Goal: Task Accomplishment & Management: Manage account settings

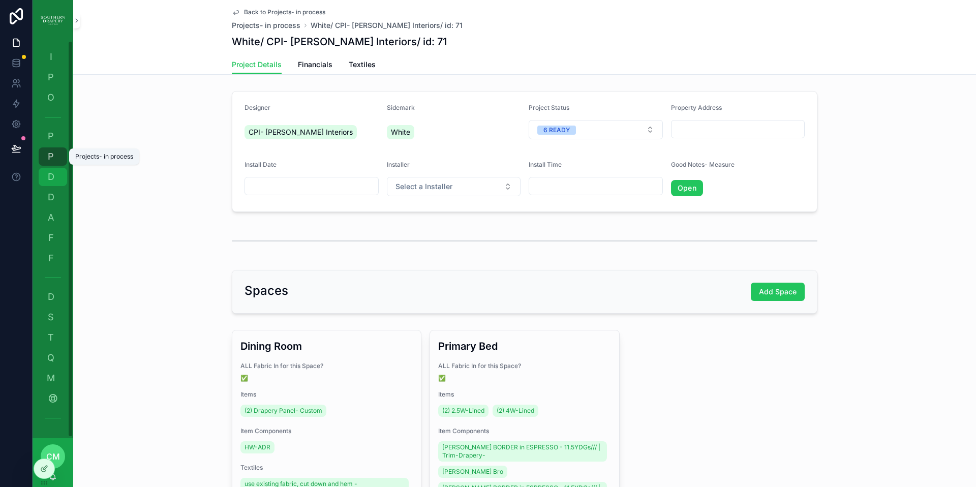
scroll to position [212, 0]
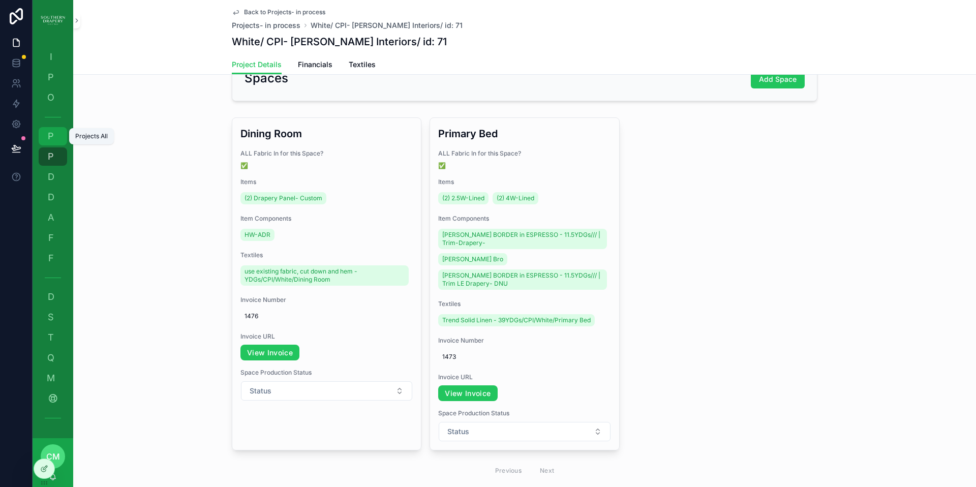
click at [52, 139] on span "P" at bounding box center [51, 136] width 10 height 10
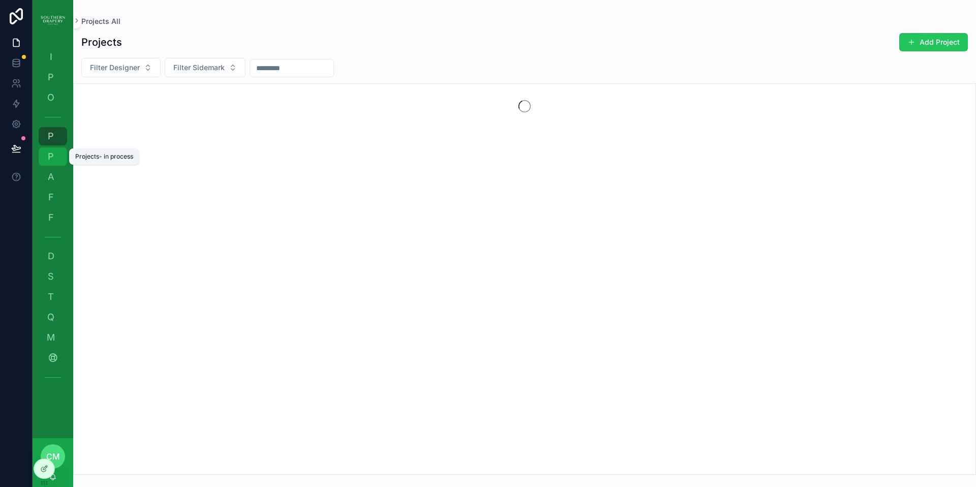
click at [53, 160] on span "P" at bounding box center [51, 156] width 10 height 10
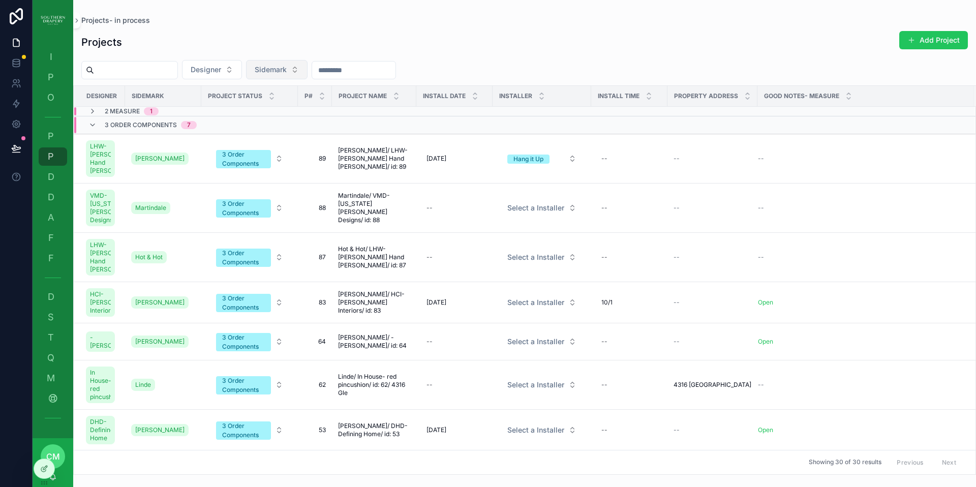
click at [287, 70] on span "Sidemark" at bounding box center [271, 70] width 32 height 10
type input "****"
click at [249, 110] on span "[PERSON_NAME]" at bounding box center [262, 111] width 58 height 10
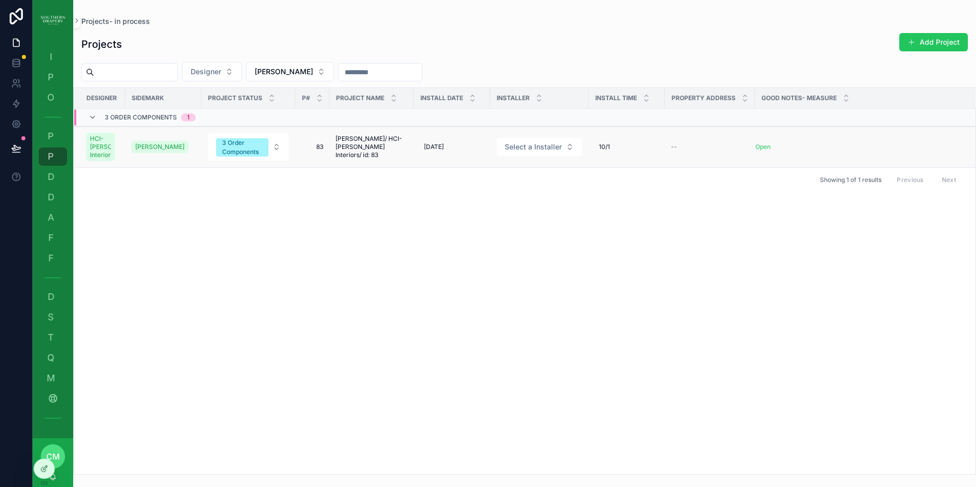
click at [318, 151] on span "83" at bounding box center [312, 147] width 22 height 8
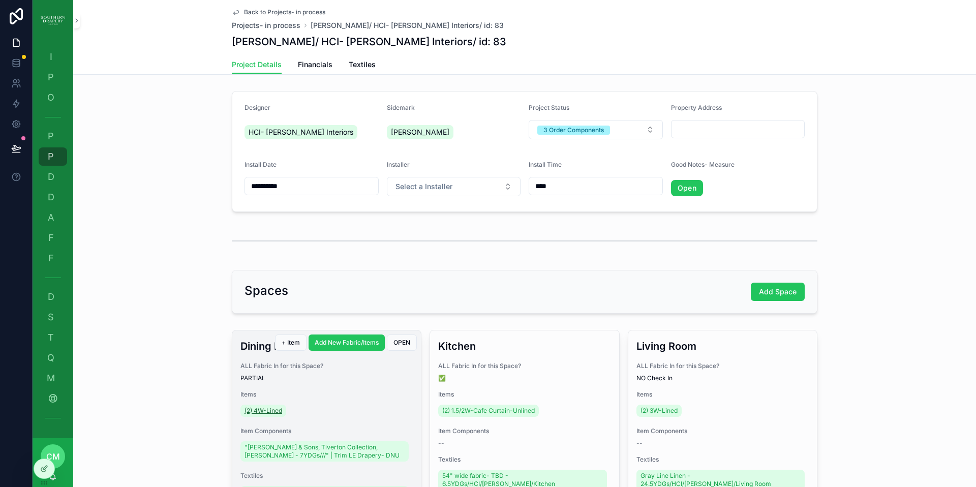
click at [272, 411] on span "(2) 4W-Lined" at bounding box center [263, 411] width 38 height 8
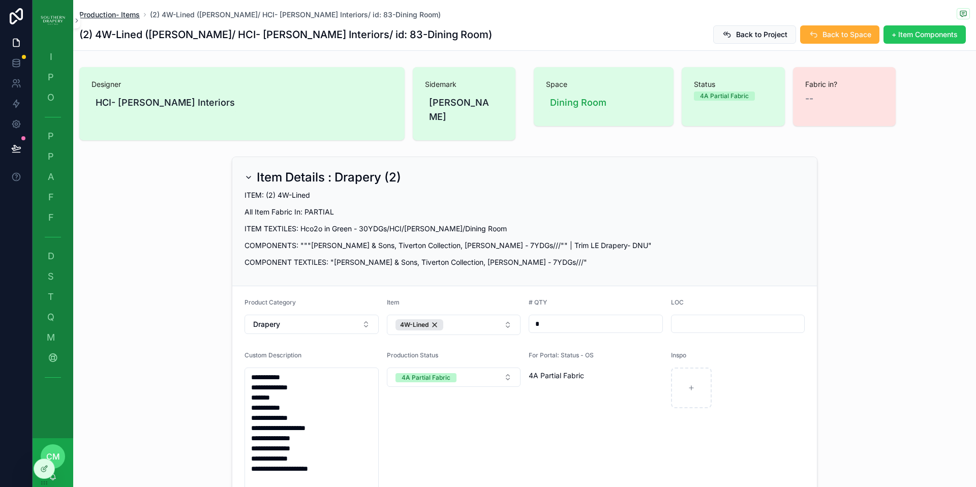
click at [113, 16] on span "Production- Items" at bounding box center [109, 15] width 60 height 10
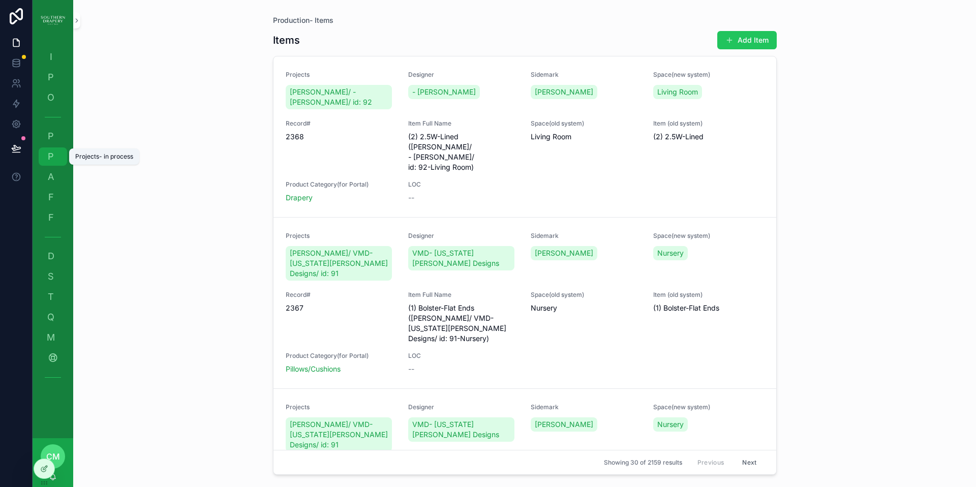
click at [46, 153] on span "P" at bounding box center [51, 156] width 10 height 10
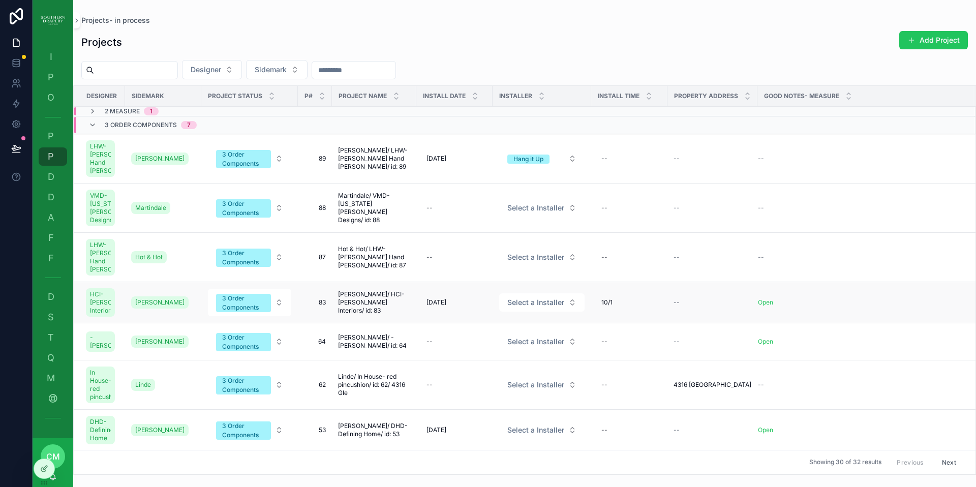
click at [320, 306] on span "83" at bounding box center [315, 302] width 22 height 8
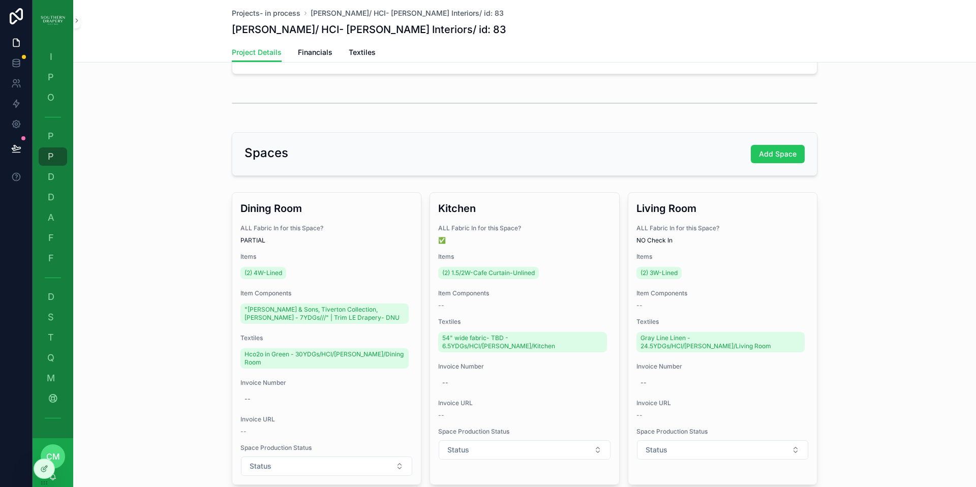
scroll to position [194, 0]
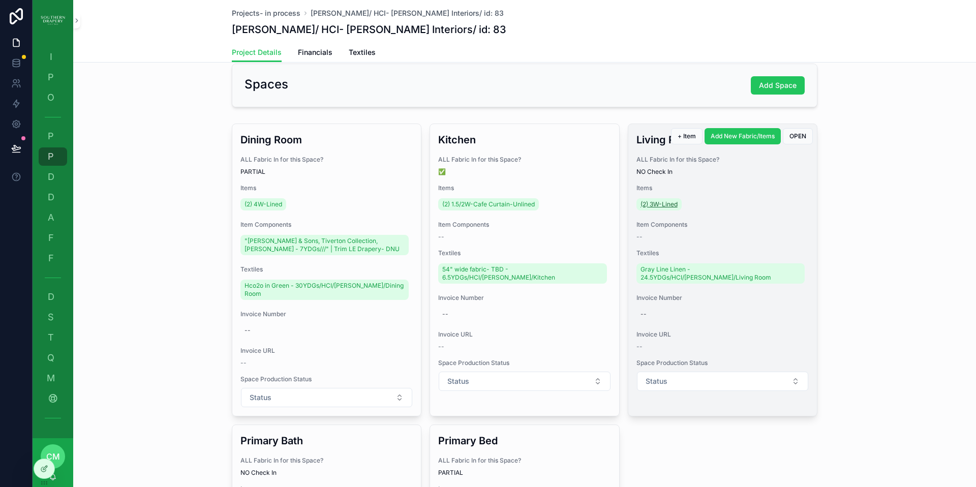
click at [664, 204] on span "(2) 3W-Lined" at bounding box center [658, 204] width 37 height 8
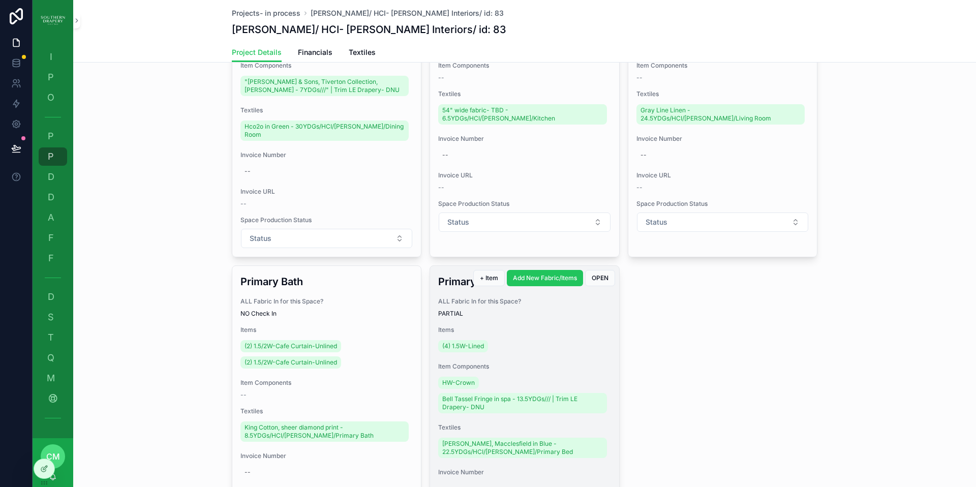
scroll to position [368, 0]
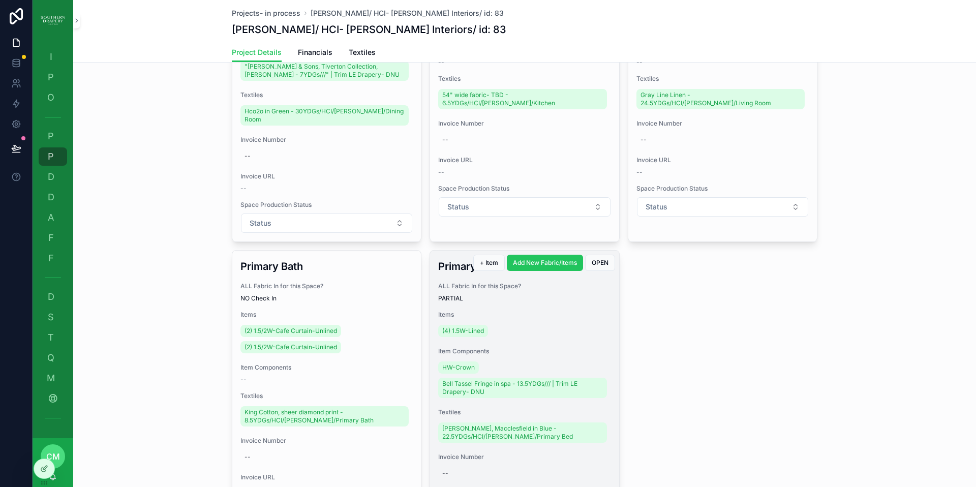
click at [526, 323] on div "(4) 1.5W-Lined" at bounding box center [524, 331] width 172 height 16
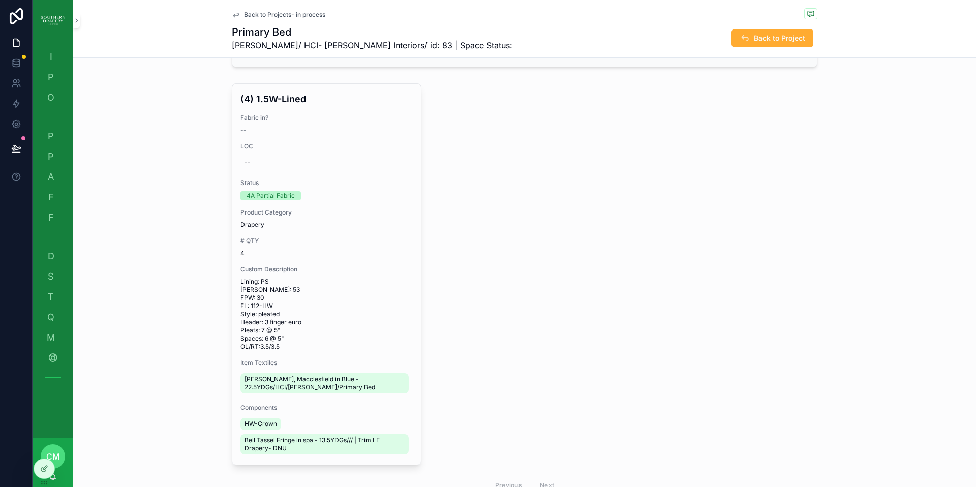
scroll to position [207, 0]
click at [274, 14] on span "Back to Projects- in process" at bounding box center [284, 15] width 81 height 8
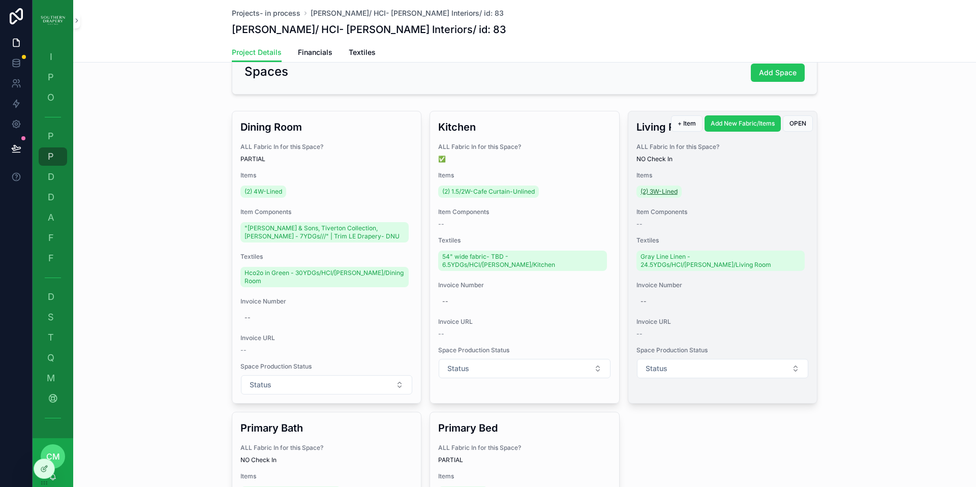
click at [650, 195] on span "(2) 3W-Lined" at bounding box center [658, 192] width 37 height 8
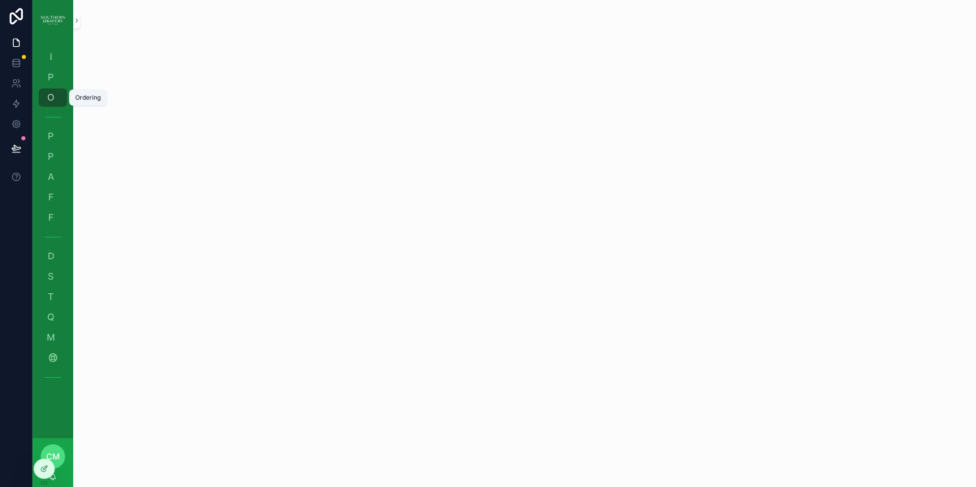
click at [57, 101] on div "O Ordering" at bounding box center [53, 97] width 16 height 16
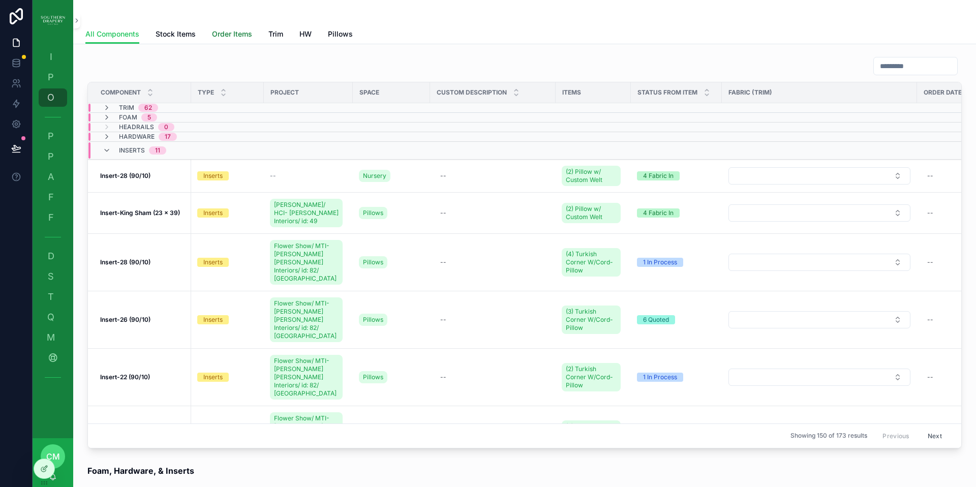
click at [231, 33] on span "Order Items" at bounding box center [232, 34] width 40 height 10
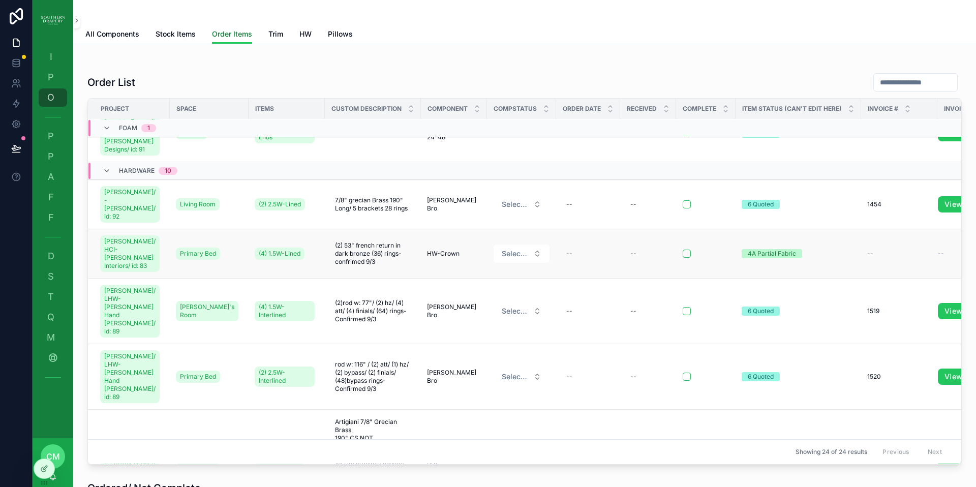
scroll to position [33, 0]
click at [506, 248] on span "Select a CompStatus" at bounding box center [513, 253] width 27 height 10
click at [476, 314] on div "ordered" at bounding box center [472, 314] width 23 height 9
click at [566, 245] on div "--" at bounding box center [587, 253] width 52 height 16
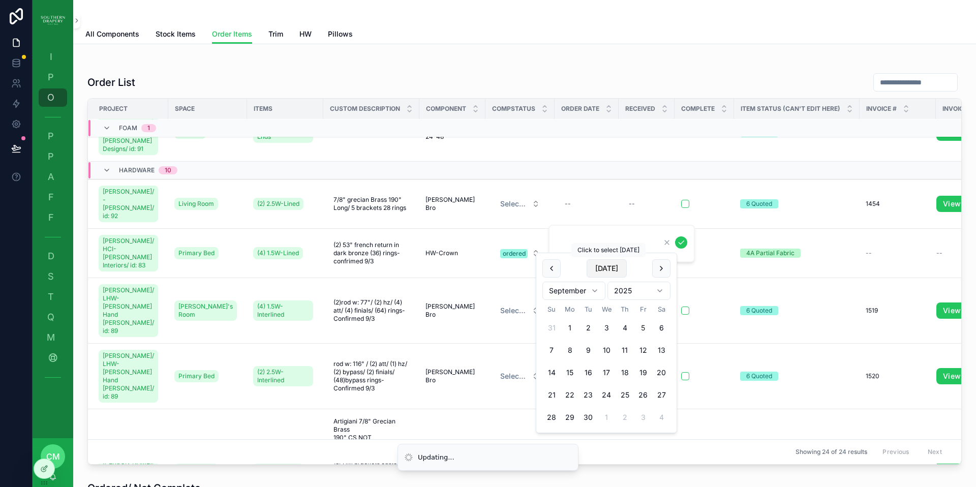
click at [605, 269] on button "[DATE]" at bounding box center [606, 268] width 40 height 18
type input "********"
click at [682, 245] on icon "scrollable content" at bounding box center [681, 242] width 8 height 8
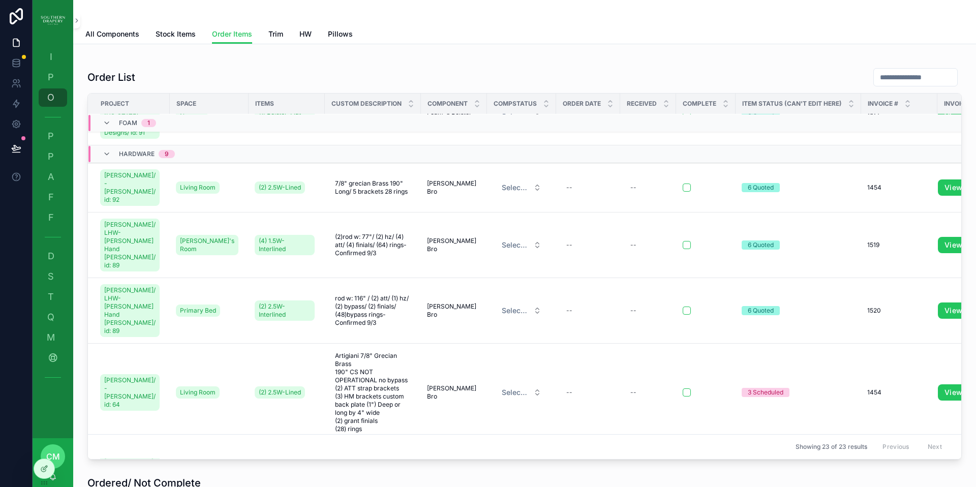
scroll to position [0, 0]
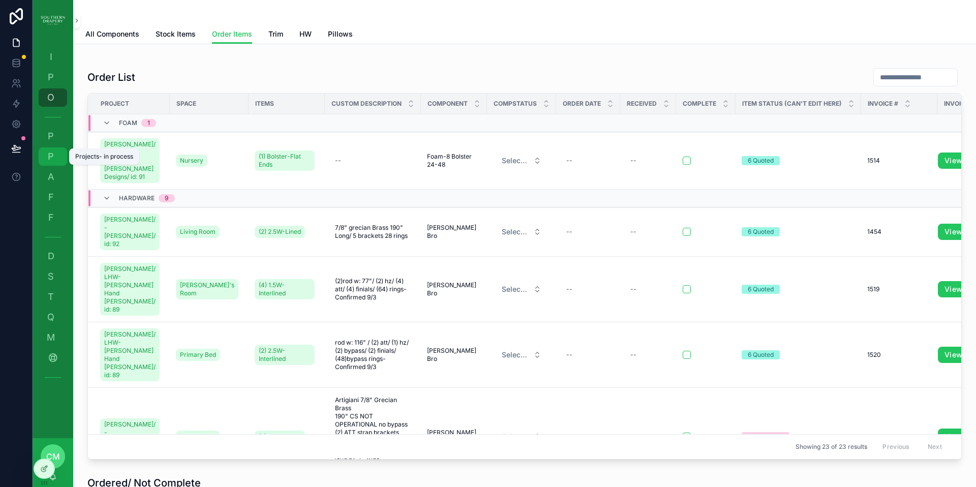
click at [51, 157] on span "P" at bounding box center [51, 156] width 10 height 10
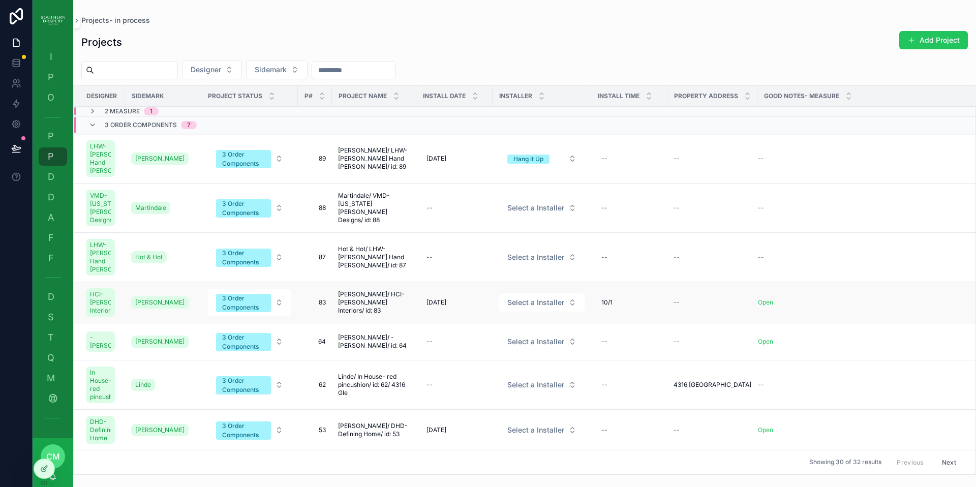
click at [322, 306] on span "83" at bounding box center [315, 302] width 22 height 8
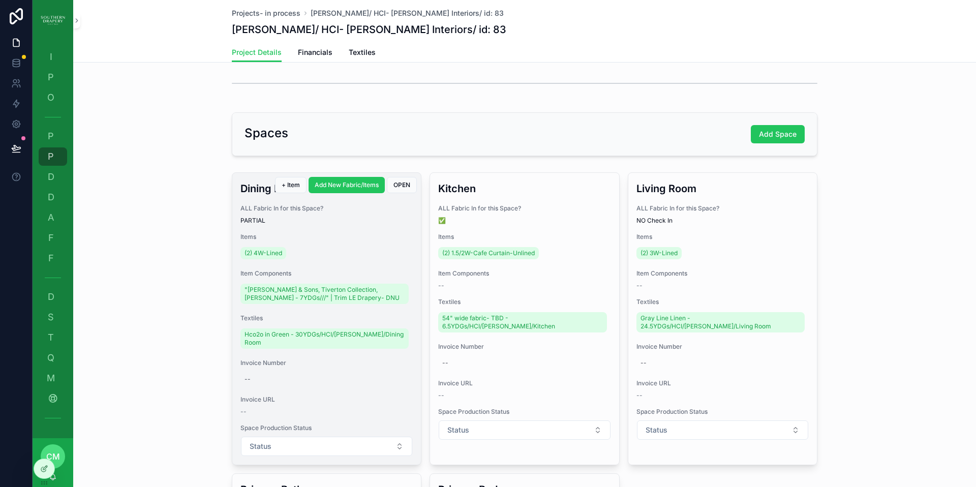
scroll to position [152, 0]
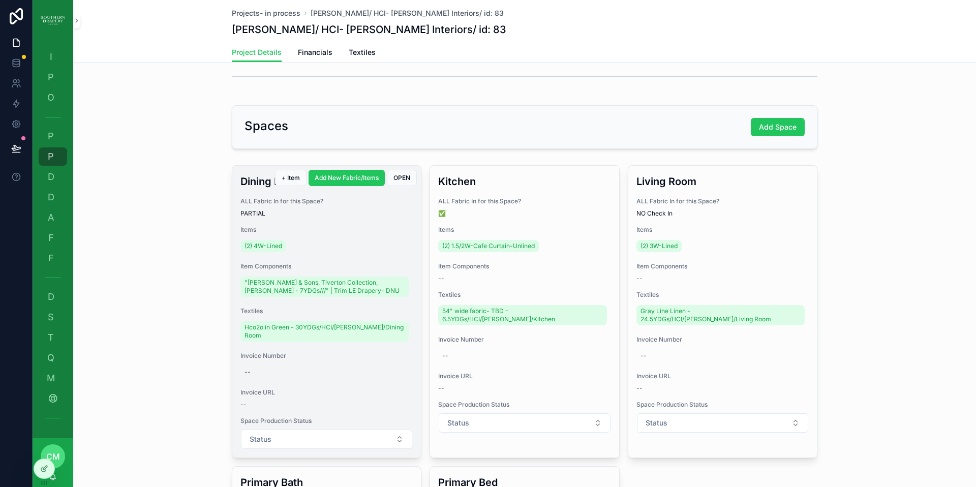
click at [252, 183] on h3 "Dining Room" at bounding box center [326, 181] width 172 height 15
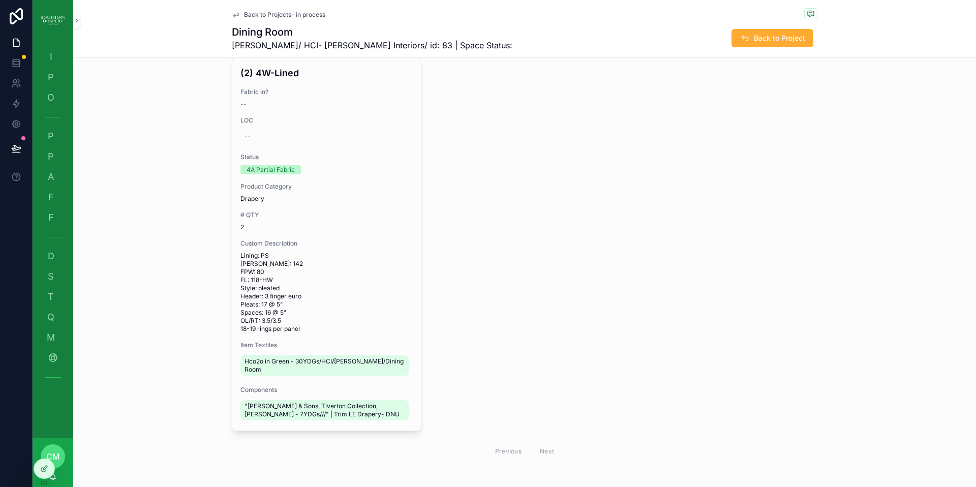
scroll to position [269, 0]
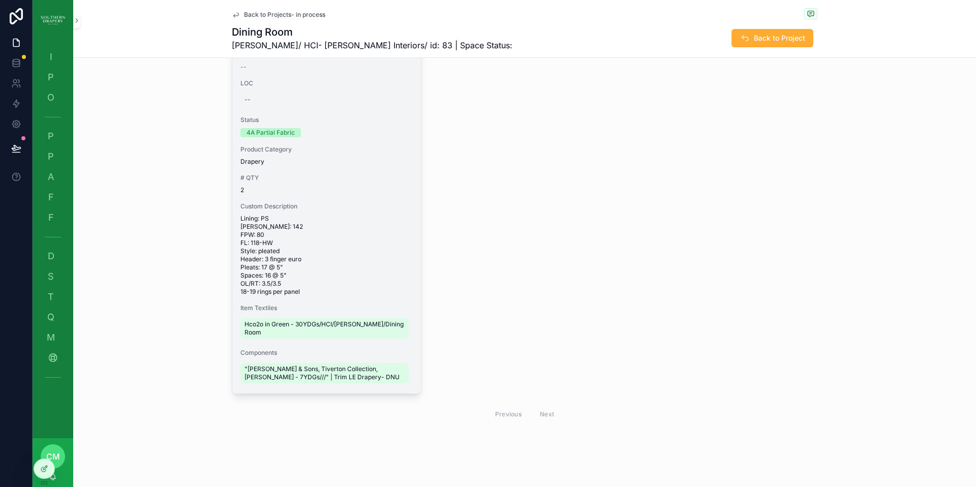
click at [257, 349] on span "Components" at bounding box center [326, 353] width 172 height 8
click at [348, 220] on span "Lining: PS [PERSON_NAME]: 142 FPW: 80 FL: 118-HW Style: pleated Header: 3 finge…" at bounding box center [326, 254] width 172 height 81
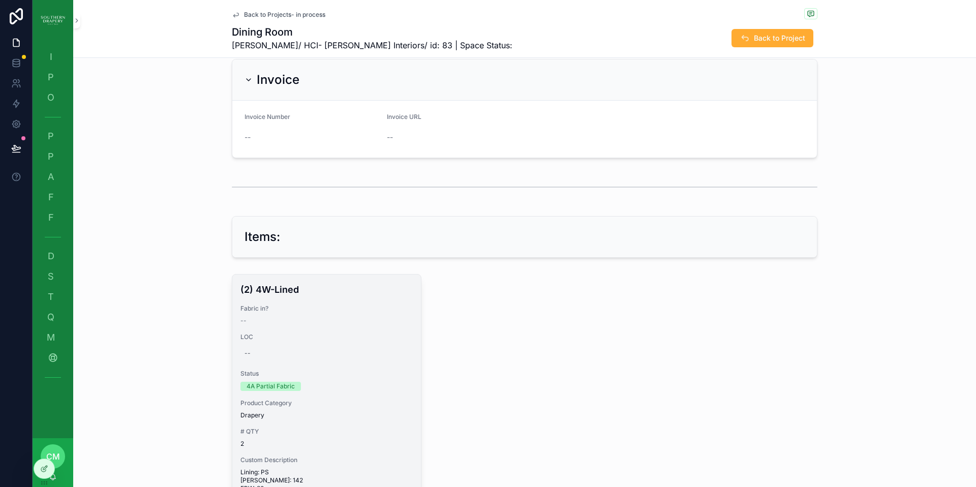
scroll to position [0, 0]
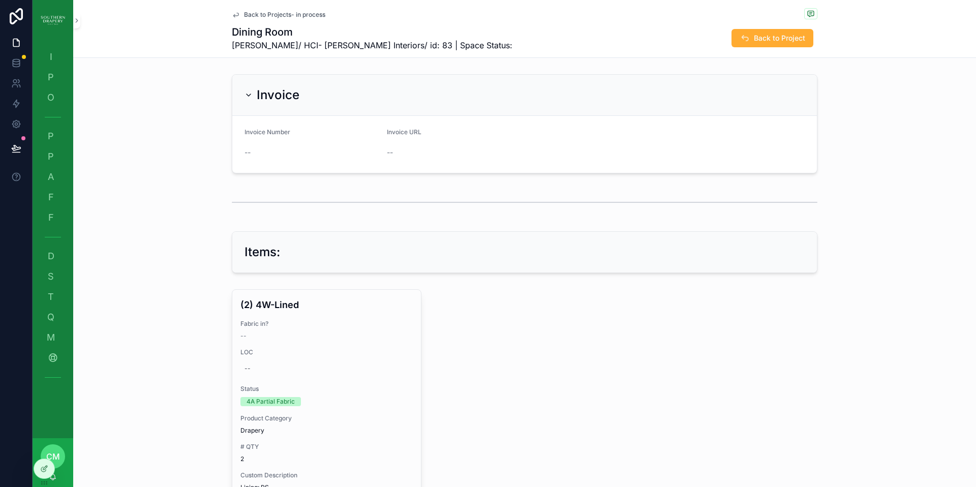
click at [252, 16] on span "Back to Projects- in process" at bounding box center [284, 15] width 81 height 8
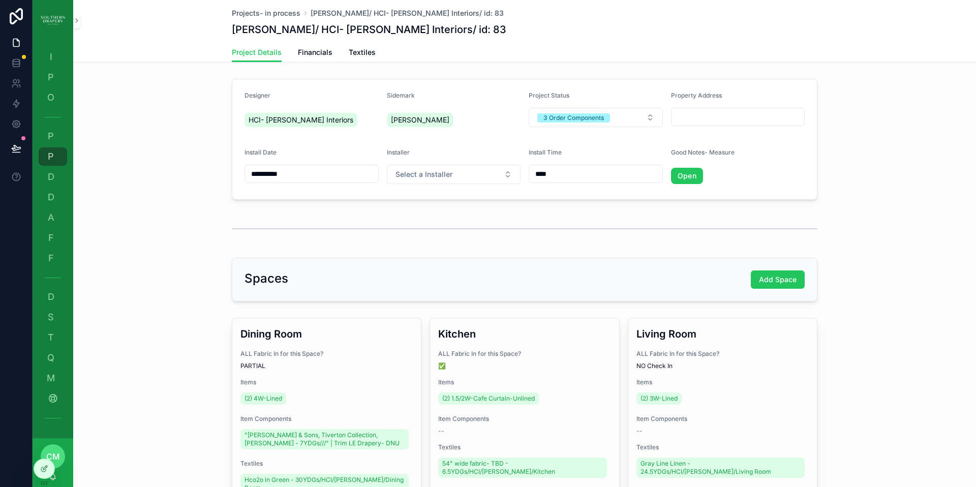
click at [259, 400] on span "(2) 4W-Lined" at bounding box center [263, 398] width 38 height 8
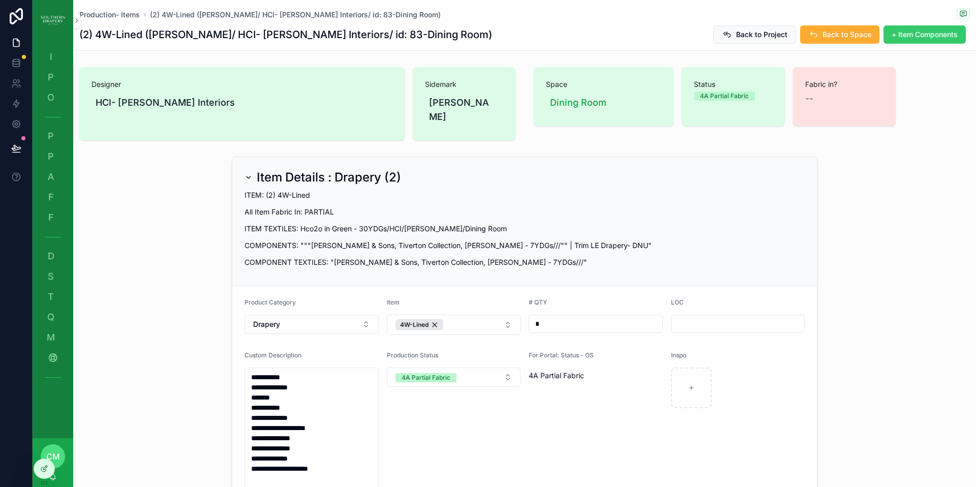
click at [912, 36] on span "+ Item Components" at bounding box center [924, 34] width 66 height 10
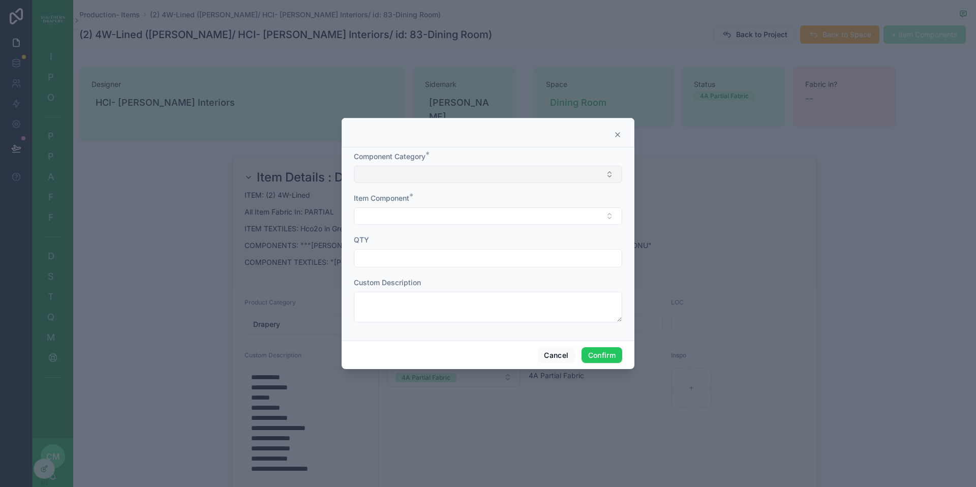
click at [470, 177] on button "Select Button" at bounding box center [488, 174] width 268 height 17
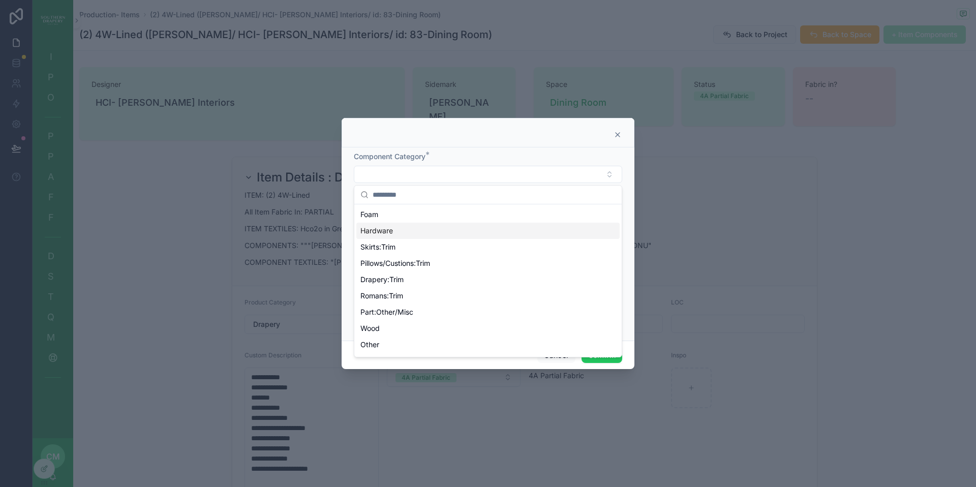
click at [385, 231] on span "Hardware" at bounding box center [376, 231] width 33 height 10
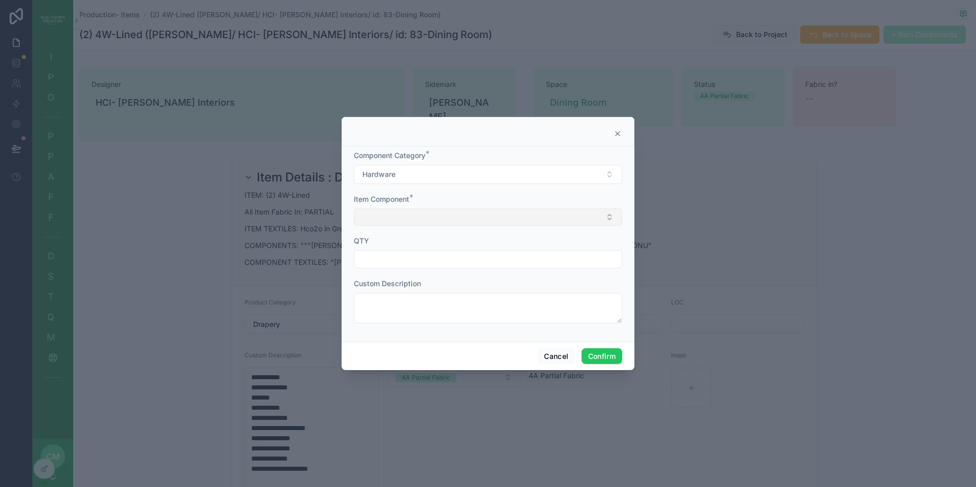
click at [403, 214] on button "Select Button" at bounding box center [488, 216] width 268 height 17
type input "*****"
click at [395, 259] on span "HW-Crown" at bounding box center [378, 257] width 36 height 10
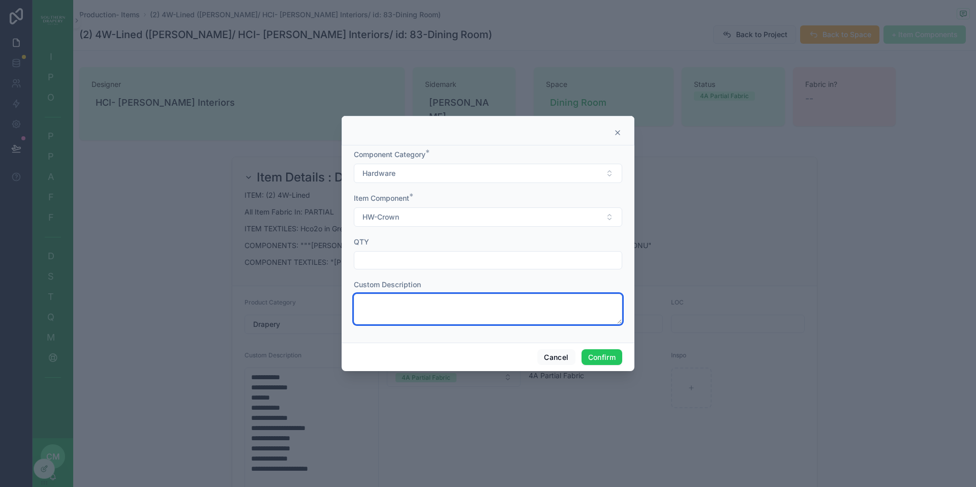
click at [382, 298] on textarea at bounding box center [488, 309] width 268 height 30
paste textarea "**********"
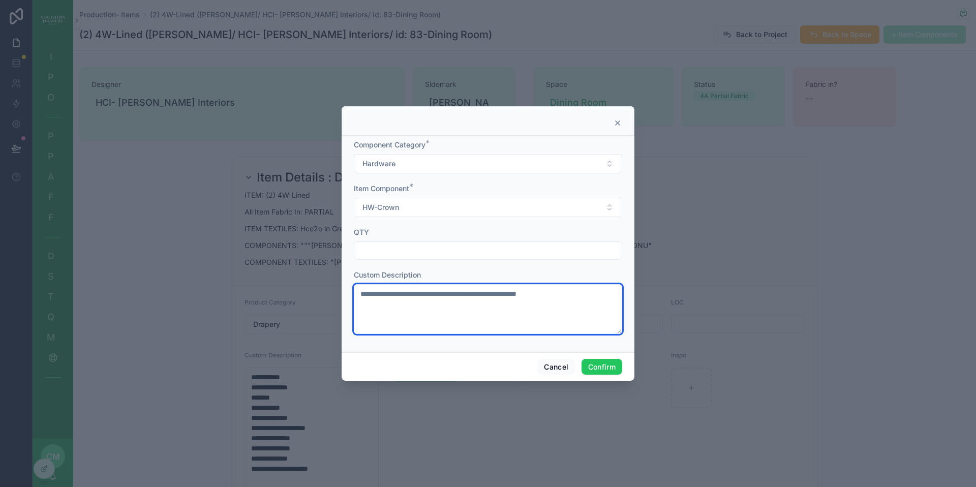
type textarea "**********"
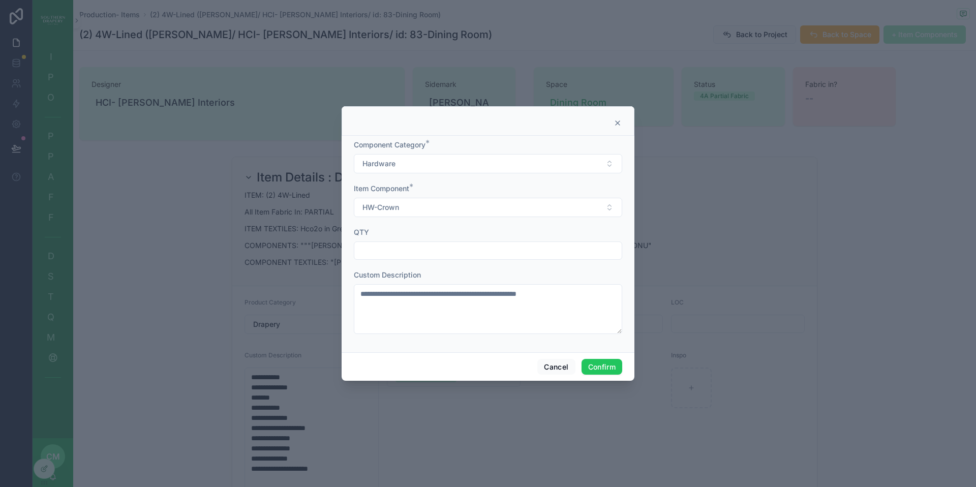
click at [400, 243] on input "text" at bounding box center [487, 250] width 267 height 14
type input "*"
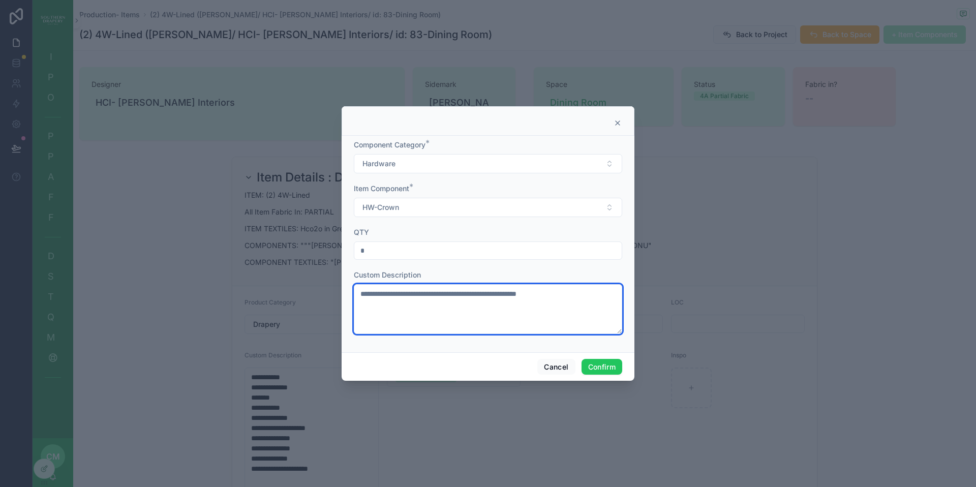
click at [480, 293] on textarea "**********" at bounding box center [488, 309] width 268 height 50
type textarea "**********"
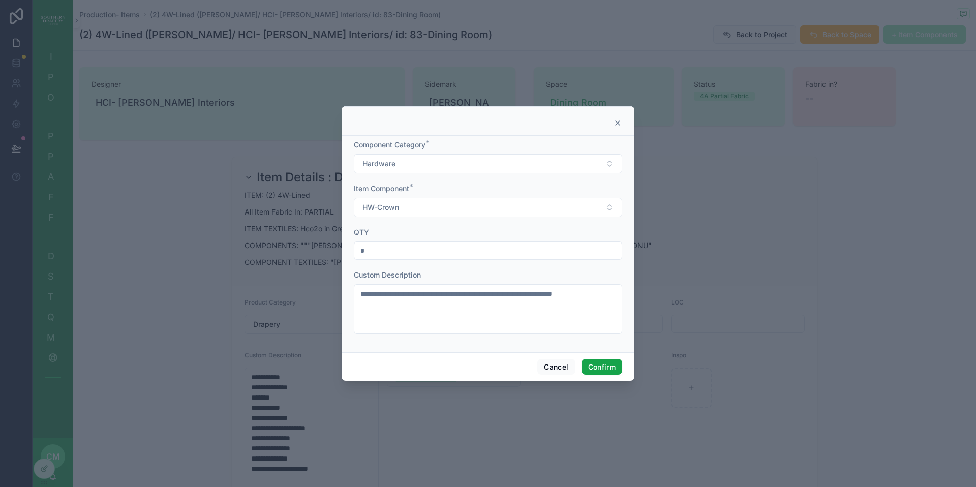
click at [603, 370] on button "Confirm" at bounding box center [601, 367] width 41 height 16
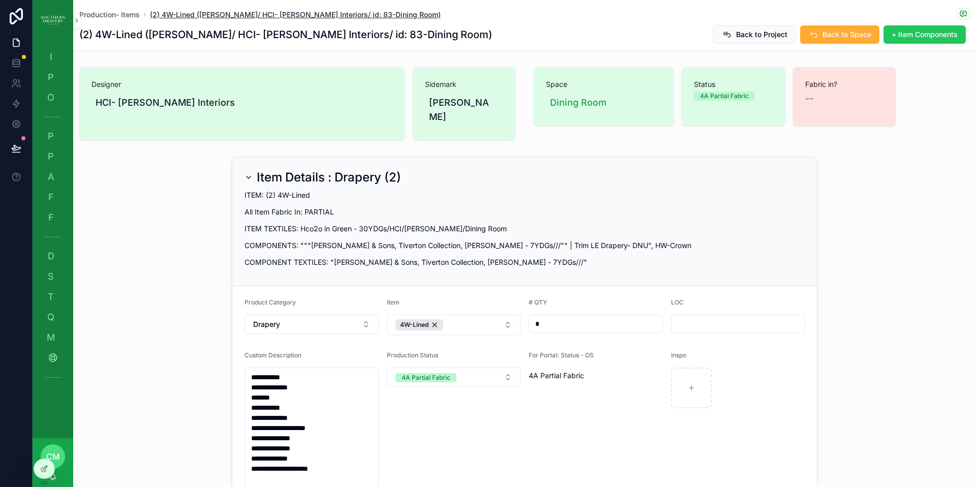
click at [208, 14] on span "(2) 4W-Lined ([PERSON_NAME]/ HCI- [PERSON_NAME] Interiors/ id: 83-Dining Room)" at bounding box center [295, 15] width 291 height 10
click at [758, 35] on span "Back to Project" at bounding box center [761, 34] width 51 height 10
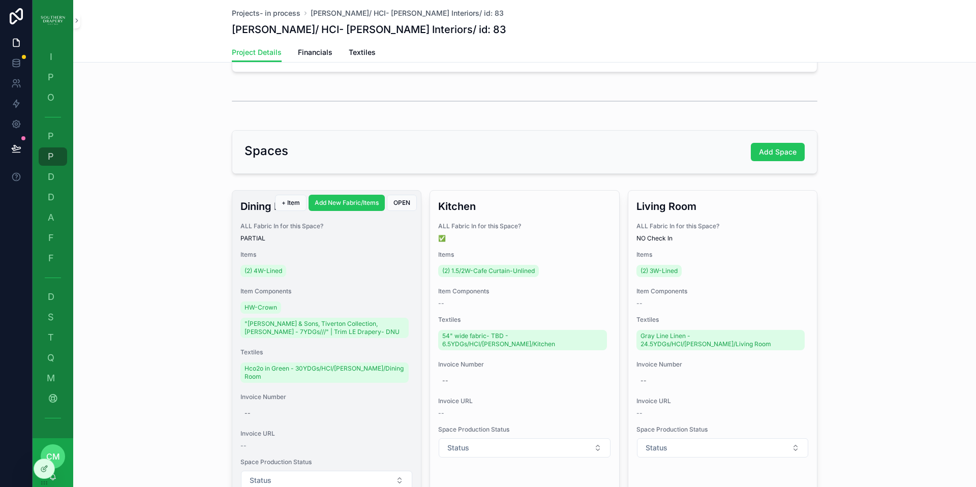
scroll to position [115, 0]
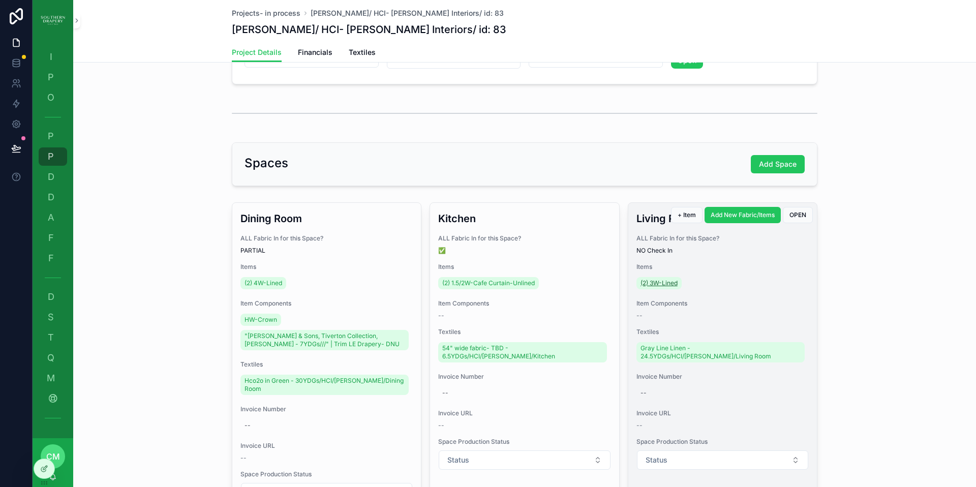
click at [667, 283] on span "(2) 3W-Lined" at bounding box center [658, 283] width 37 height 8
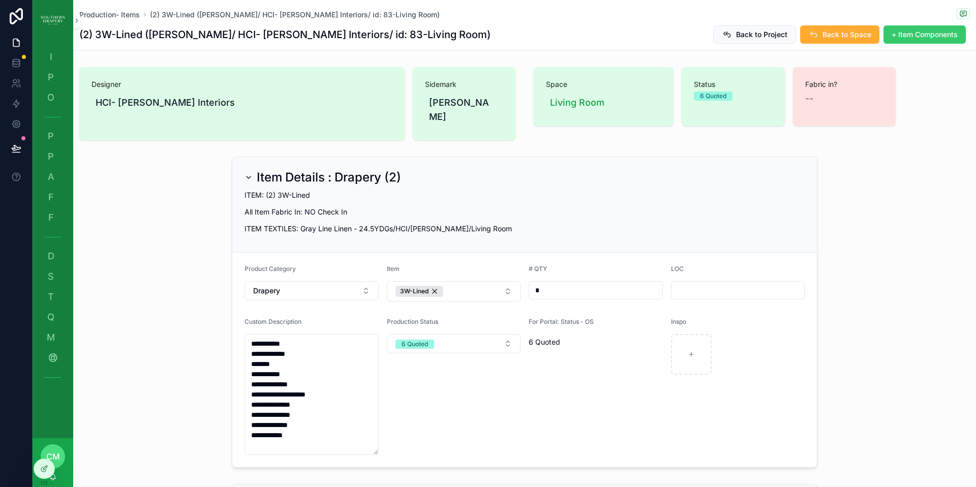
click at [904, 37] on span "+ Item Components" at bounding box center [924, 34] width 66 height 10
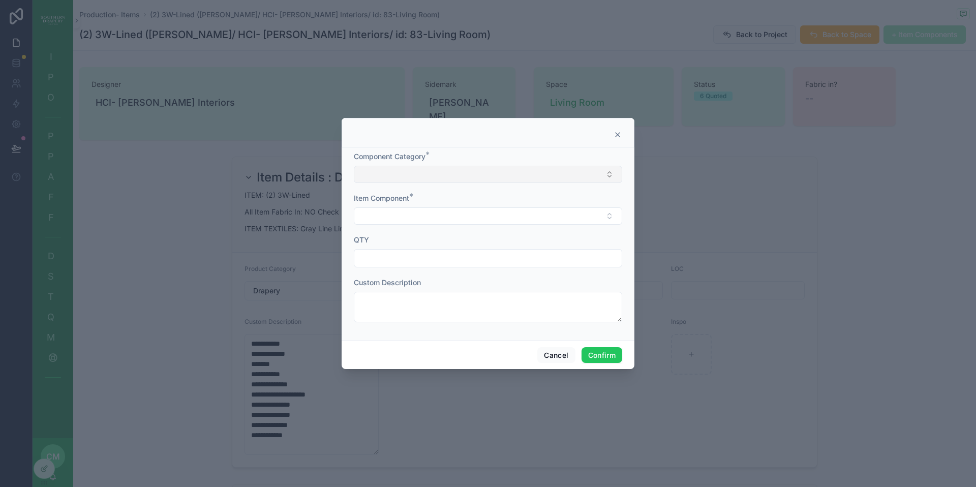
click at [418, 174] on button "Select Button" at bounding box center [488, 174] width 268 height 17
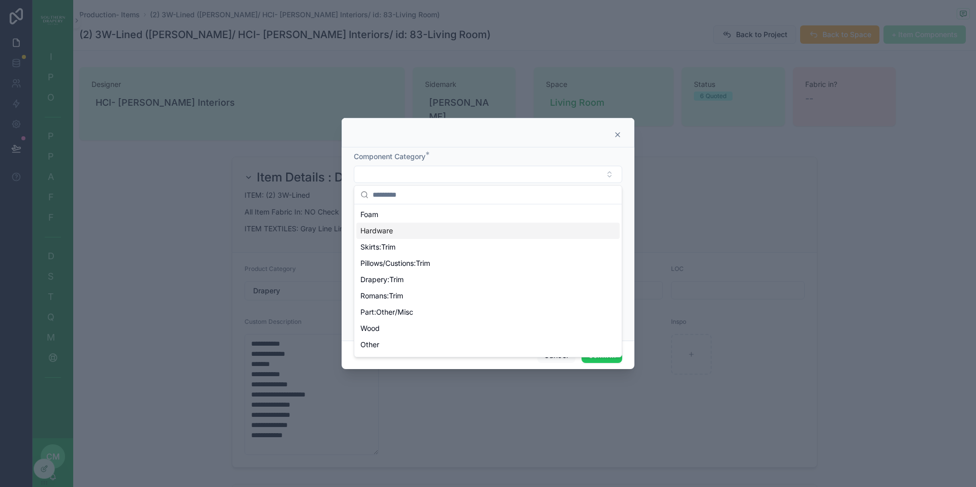
click at [393, 233] on div "Hardware" at bounding box center [487, 231] width 263 height 16
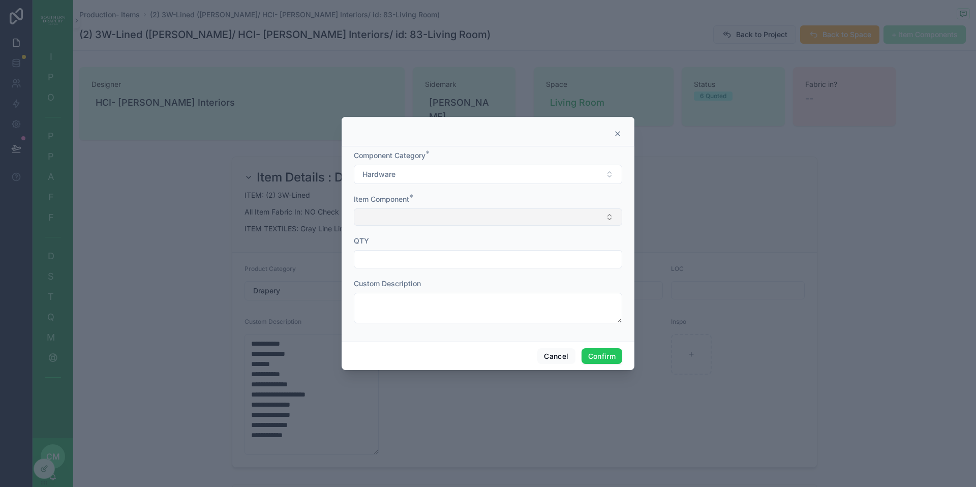
click at [420, 219] on button "Select Button" at bounding box center [488, 216] width 268 height 17
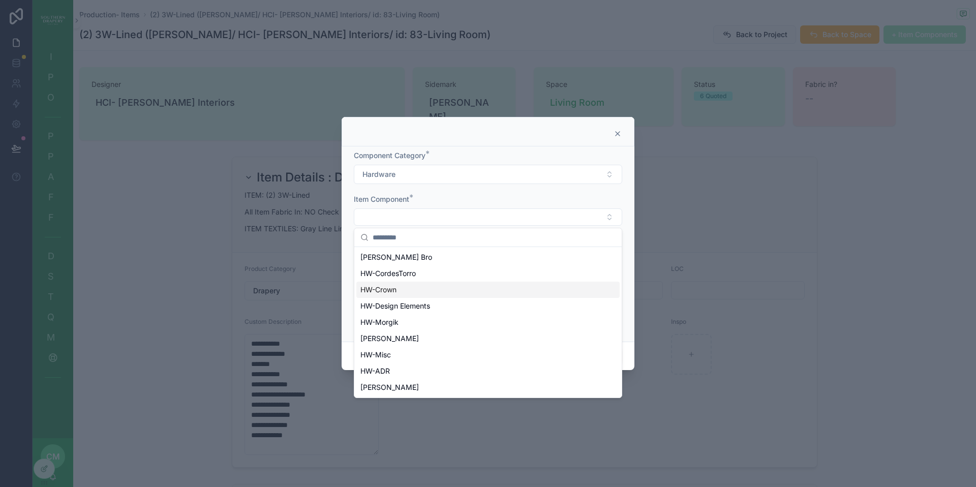
click at [411, 292] on div "HW-Crown" at bounding box center [487, 290] width 263 height 16
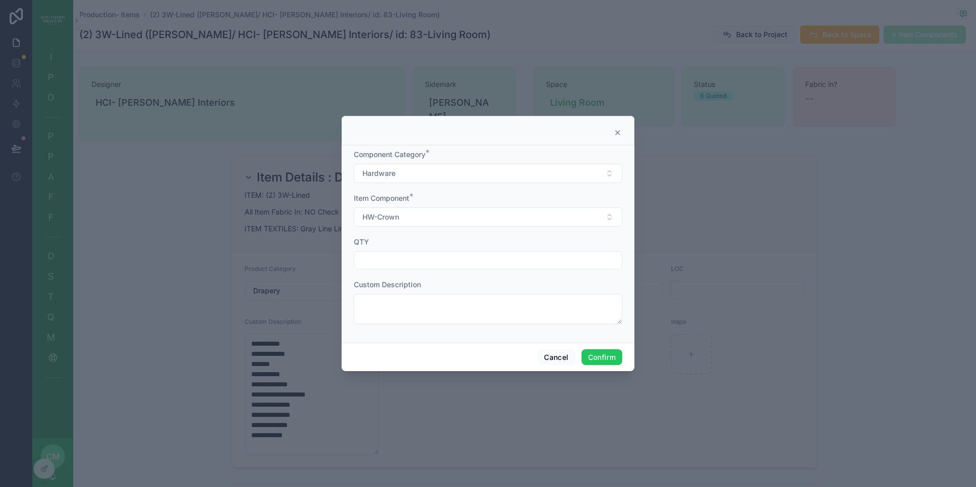
click at [390, 262] on input "text" at bounding box center [487, 260] width 267 height 14
type input "*"
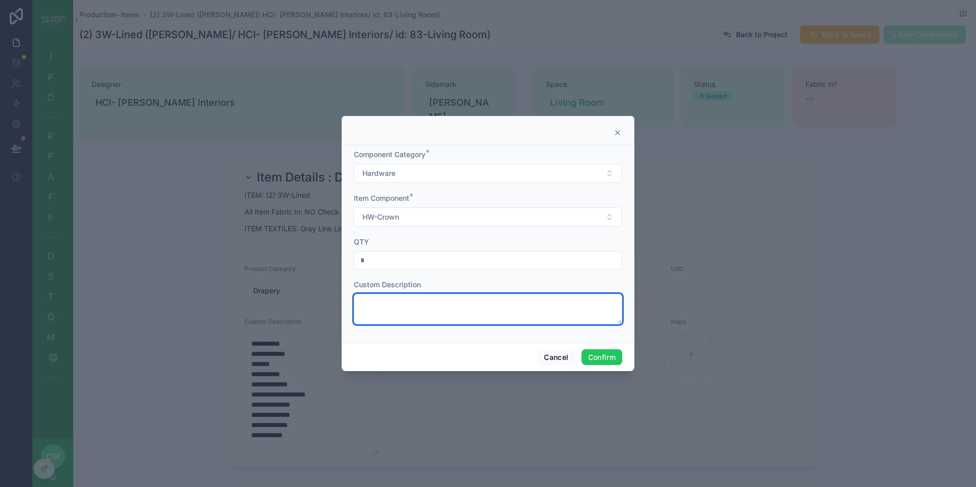
click at [401, 312] on textarea at bounding box center [488, 309] width 268 height 30
paste textarea "**********"
type textarea "**********"
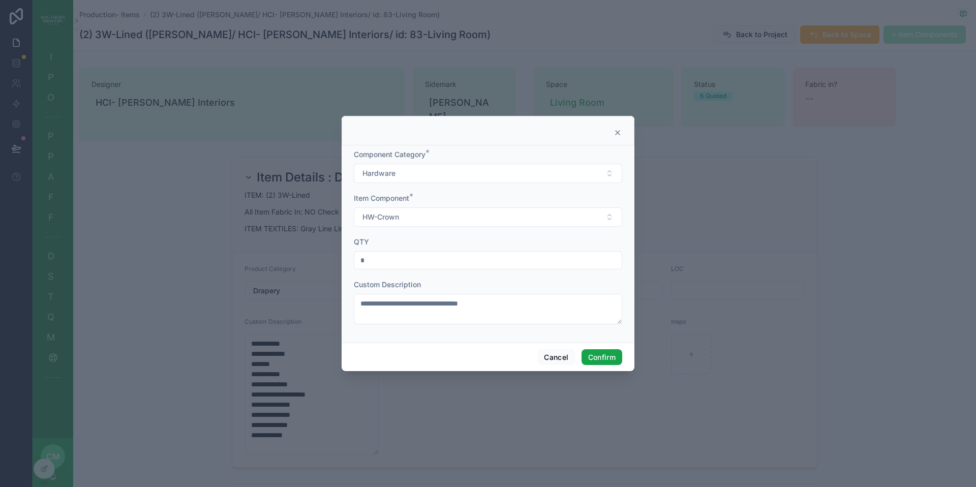
click at [605, 359] on button "Confirm" at bounding box center [601, 357] width 41 height 16
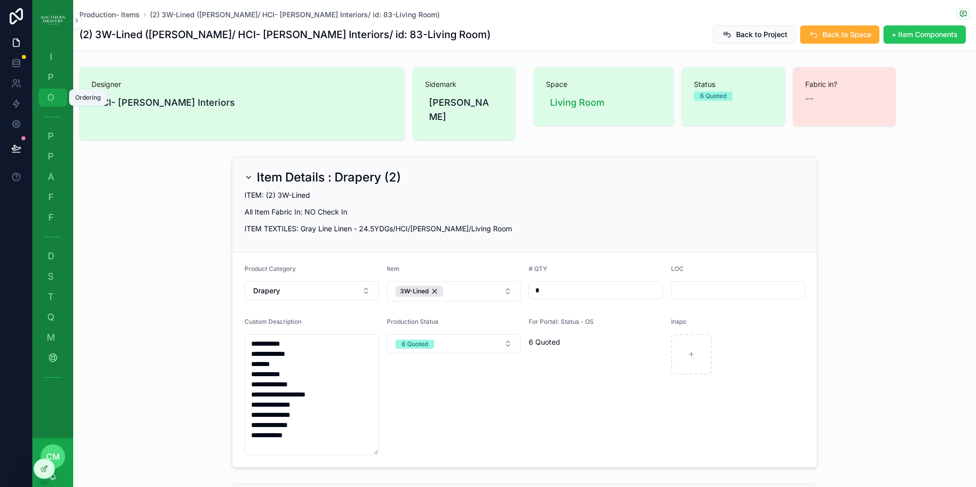
click at [51, 98] on span "O" at bounding box center [51, 97] width 10 height 10
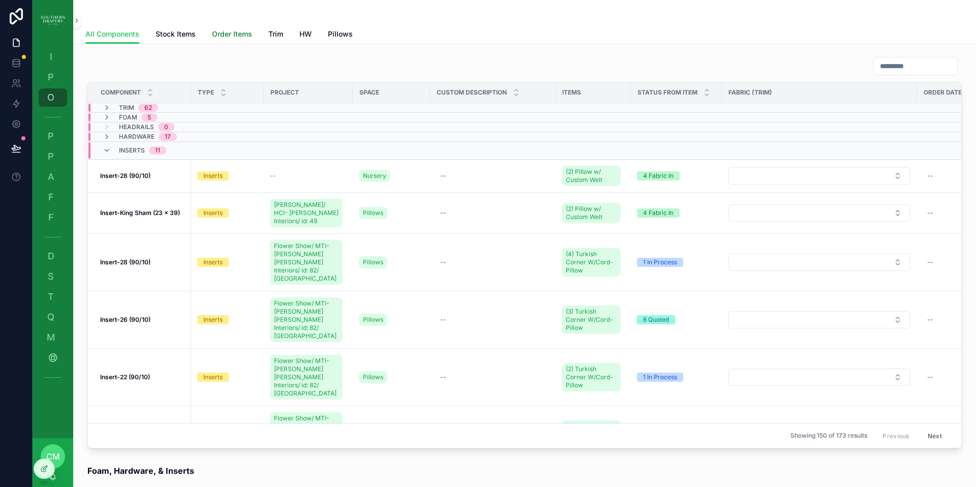
click at [241, 35] on span "Order Items" at bounding box center [232, 34] width 40 height 10
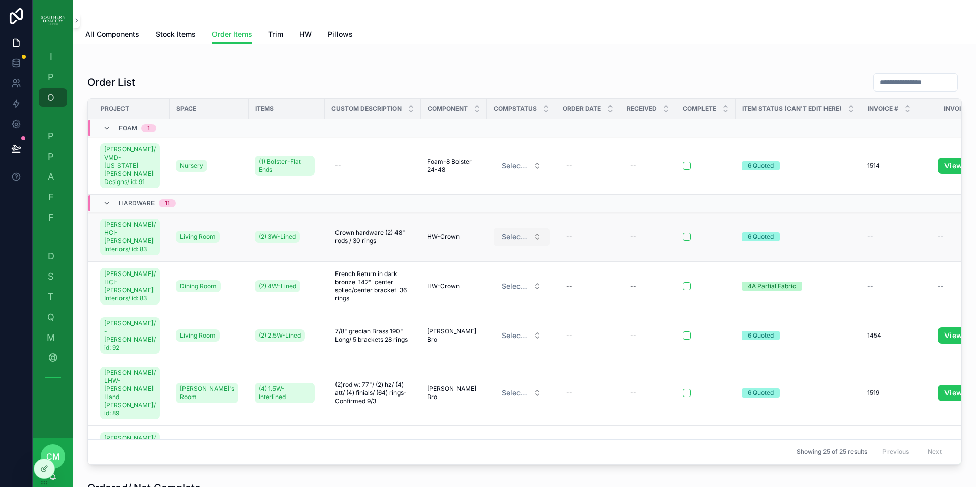
click at [508, 232] on span "Select a CompStatus" at bounding box center [515, 237] width 27 height 10
click at [483, 312] on div "ordered" at bounding box center [473, 314] width 23 height 9
click at [566, 233] on div "--" at bounding box center [569, 237] width 6 height 8
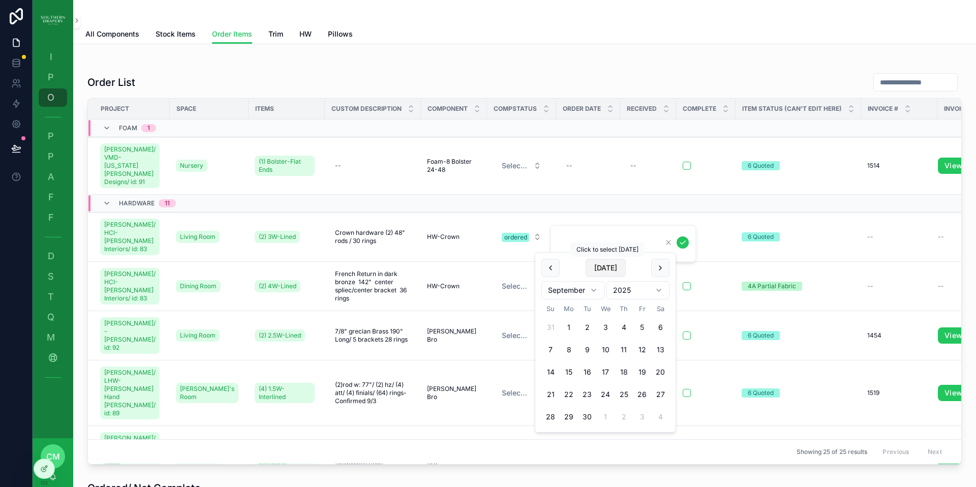
click at [602, 268] on button "[DATE]" at bounding box center [605, 268] width 40 height 18
type input "********"
click at [506, 281] on span "Select a CompStatus" at bounding box center [515, 286] width 27 height 10
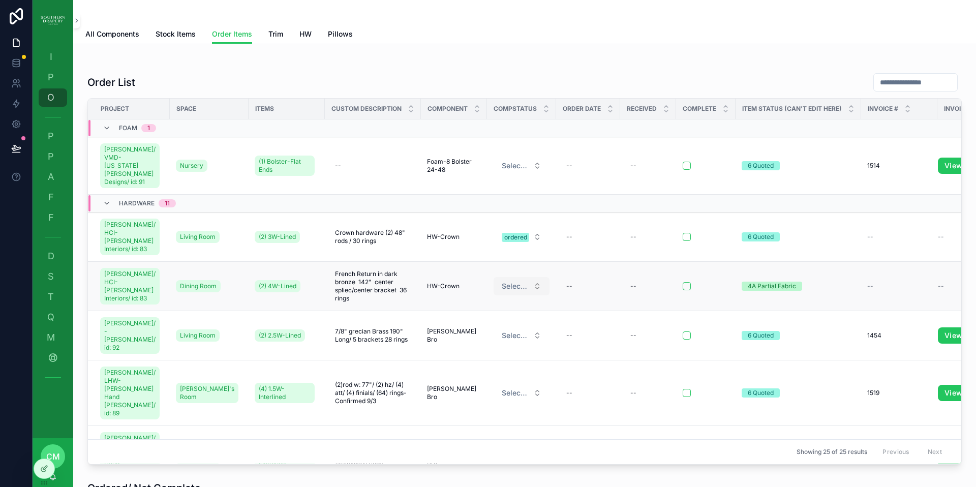
click at [502, 282] on span "Select a CompStatus" at bounding box center [515, 286] width 27 height 10
click at [475, 363] on div "ordered" at bounding box center [473, 363] width 23 height 9
click at [573, 279] on div "--" at bounding box center [588, 286] width 52 height 16
click at [606, 319] on button "[DATE]" at bounding box center [608, 317] width 40 height 18
type input "********"
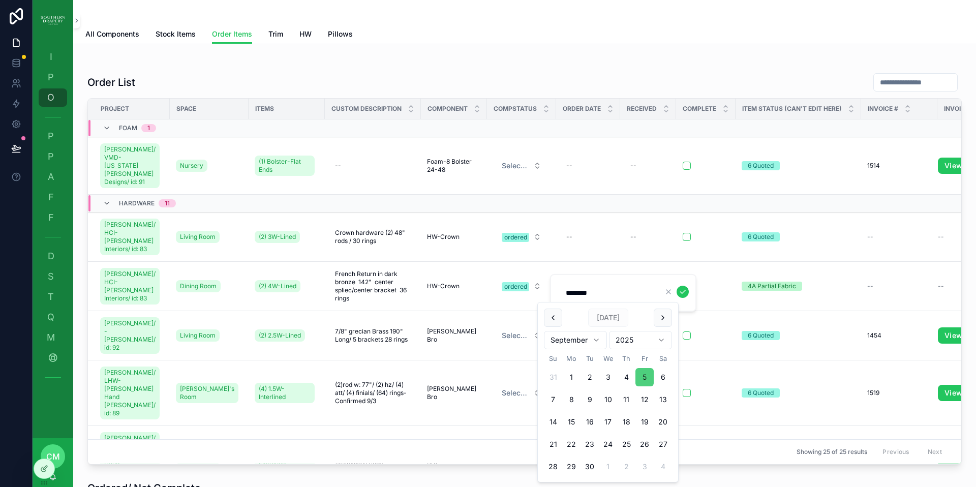
click at [645, 382] on button "5" at bounding box center [644, 377] width 18 height 18
click at [684, 292] on icon "scrollable content" at bounding box center [682, 292] width 8 height 8
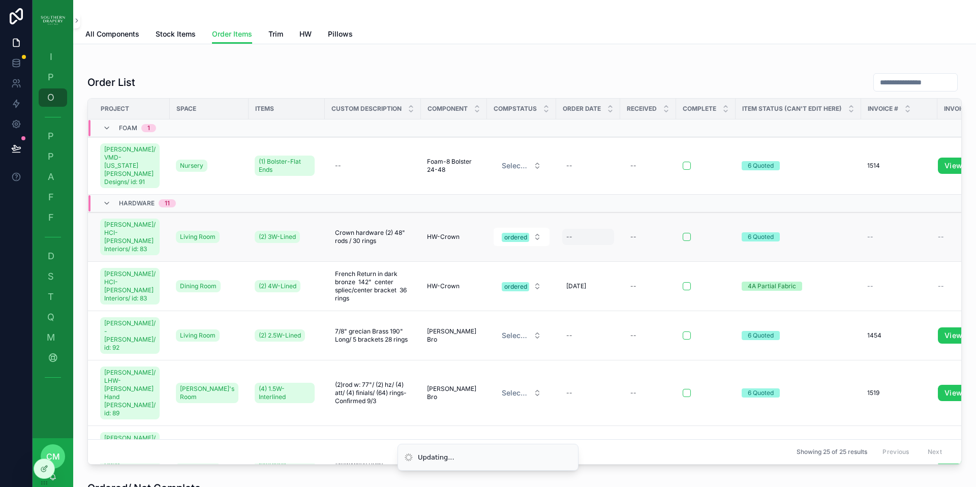
click at [566, 233] on div "--" at bounding box center [569, 237] width 6 height 8
click at [572, 233] on div "--" at bounding box center [588, 237] width 52 height 16
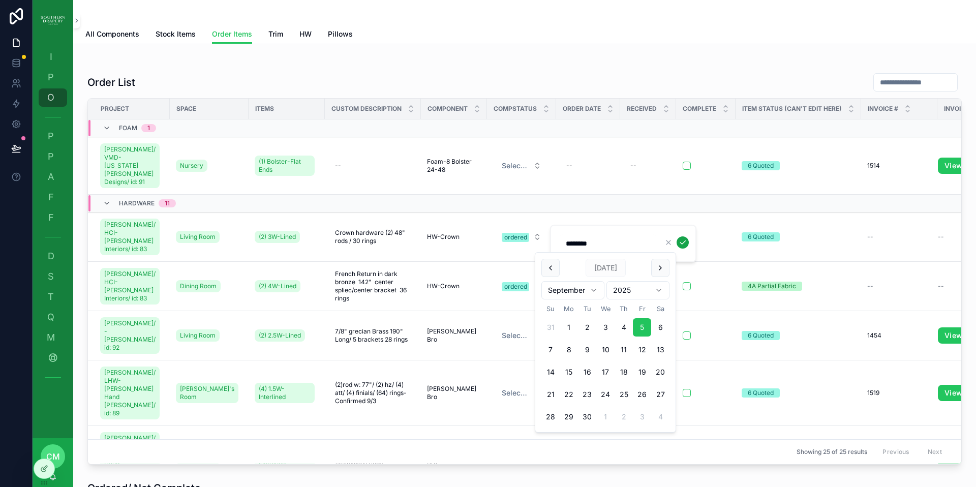
click at [683, 242] on icon "scrollable content" at bounding box center [682, 243] width 5 height 4
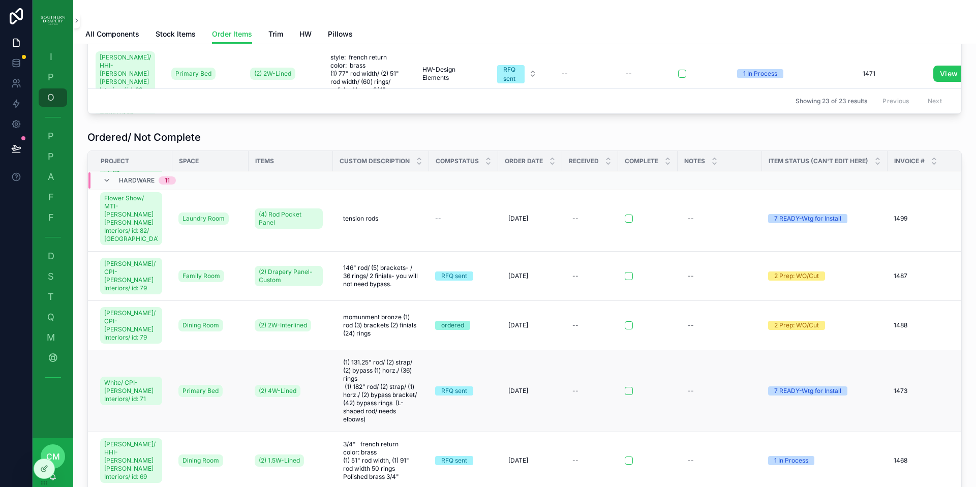
scroll to position [227, 10]
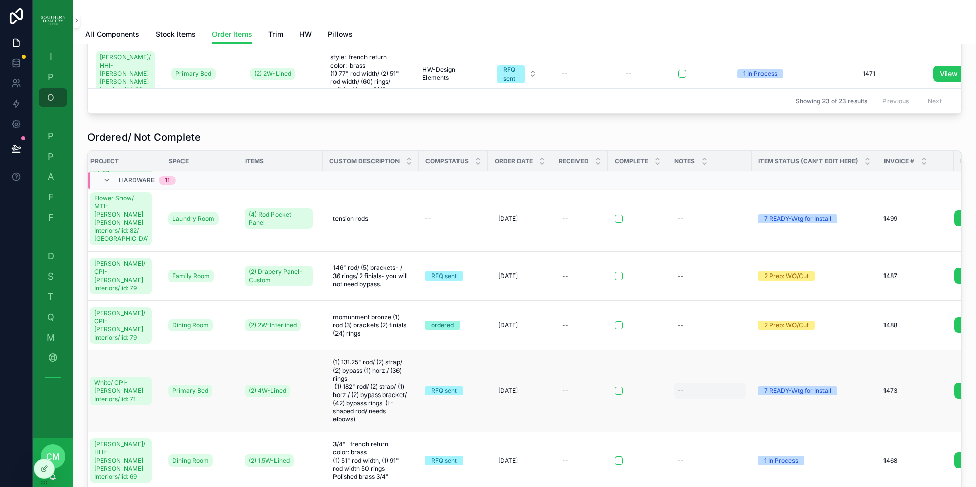
click at [678, 383] on div "--" at bounding box center [709, 391] width 72 height 16
type textarea "**********"
click at [794, 373] on icon "scrollable content" at bounding box center [793, 372] width 5 height 4
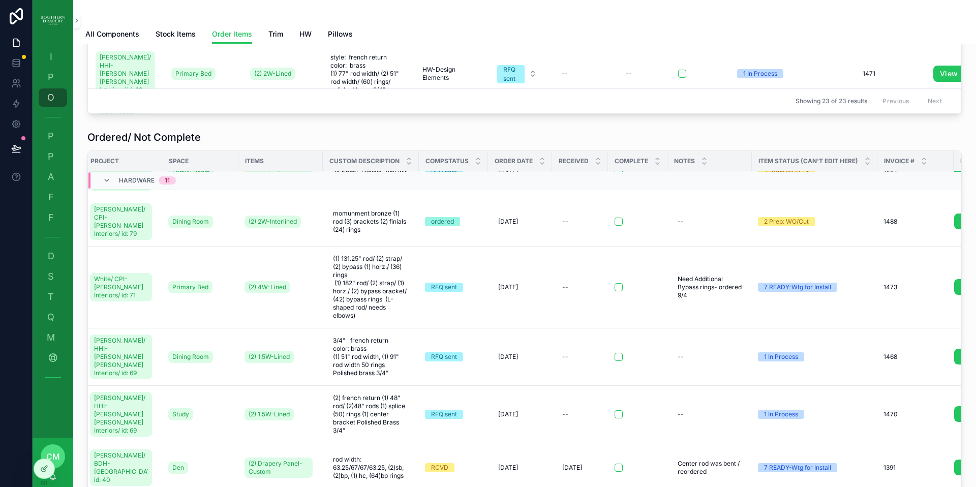
scroll to position [331, 10]
click at [680, 348] on div "--" at bounding box center [709, 356] width 72 height 16
click at [450, 351] on span "RFQ sent" at bounding box center [444, 355] width 38 height 9
click at [439, 351] on div "RFQ sent" at bounding box center [444, 355] width 26 height 9
click at [431, 351] on div "RFQ sent" at bounding box center [444, 355] width 26 height 9
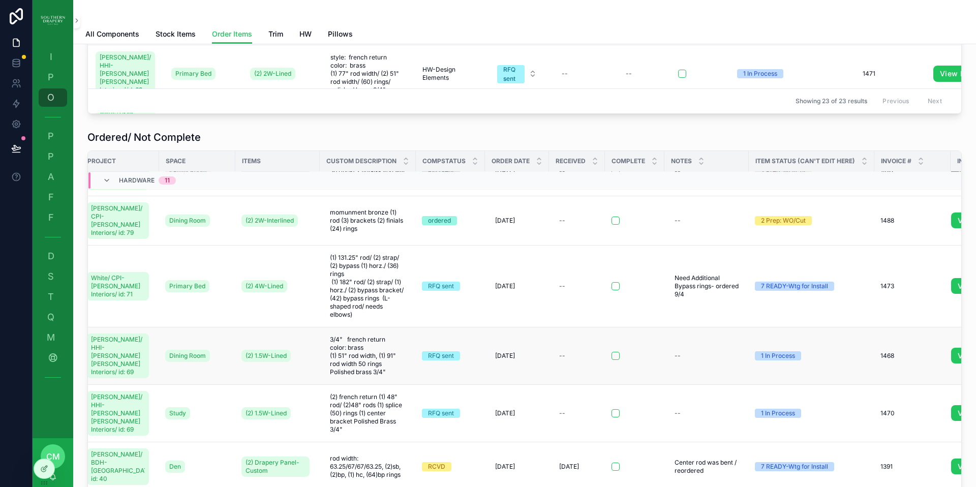
scroll to position [331, 16]
click at [446, 351] on span "RFQ sent" at bounding box center [438, 355] width 38 height 9
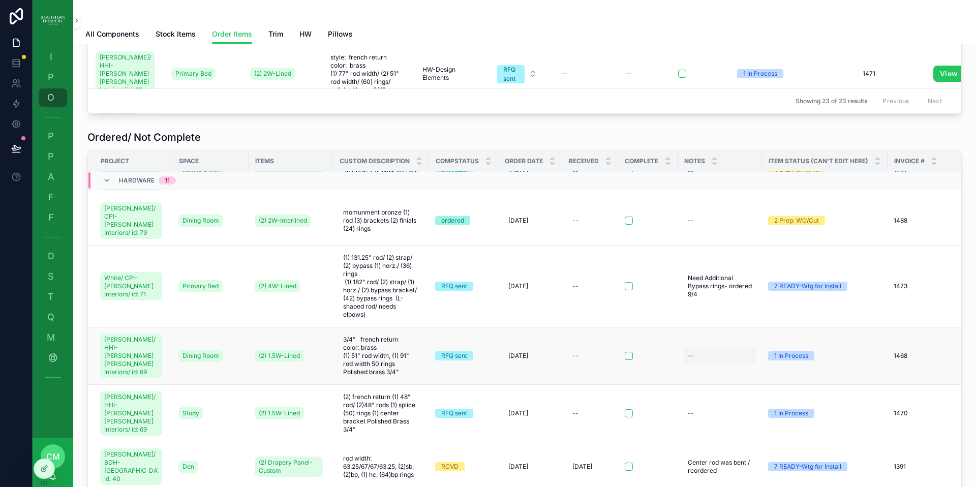
click at [688, 348] on div "--" at bounding box center [719, 356] width 72 height 16
type textarea "**********"
click at [801, 335] on icon "scrollable content" at bounding box center [804, 337] width 8 height 8
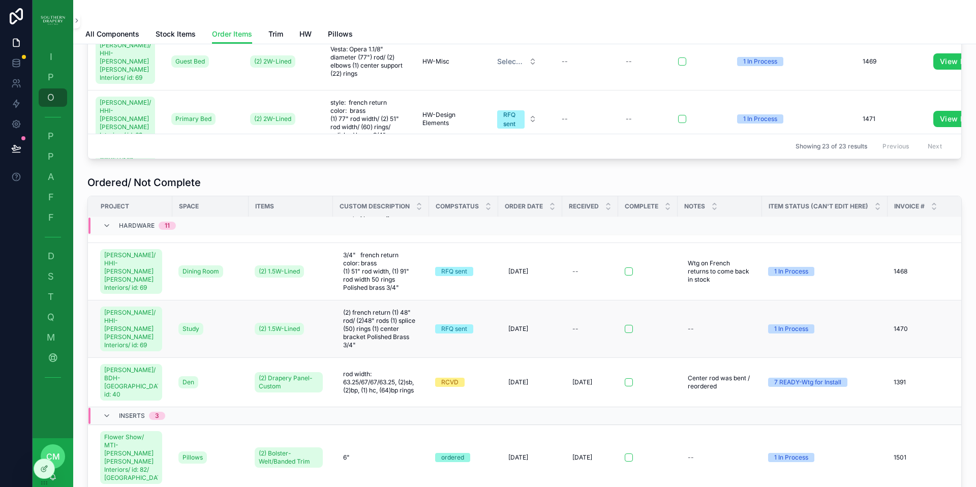
scroll to position [462, 0]
click at [710, 373] on span "Center rod was bent / reordered" at bounding box center [720, 381] width 64 height 16
click at [740, 373] on textarea "**********" at bounding box center [729, 365] width 97 height 30
type textarea "**********"
click at [803, 360] on icon "scrollable content" at bounding box center [803, 359] width 5 height 4
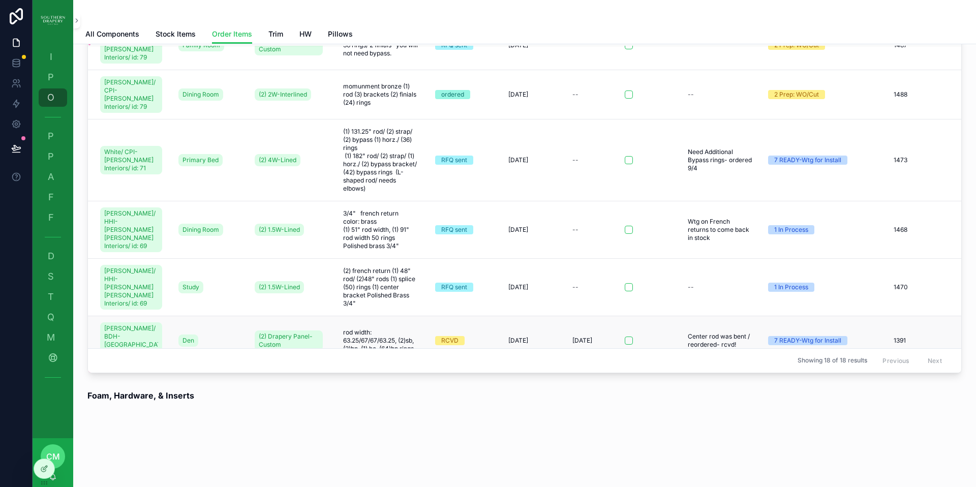
scroll to position [312, 0]
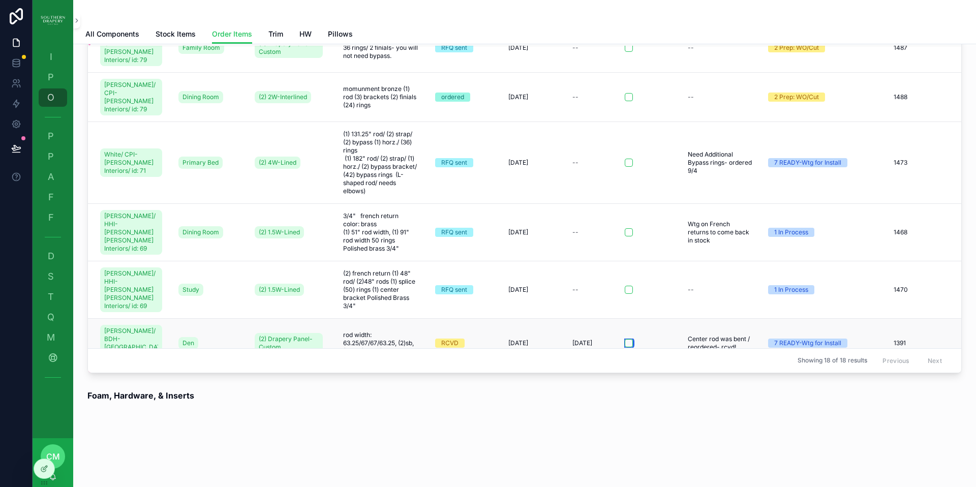
click at [625, 339] on button "scrollable content" at bounding box center [629, 343] width 8 height 8
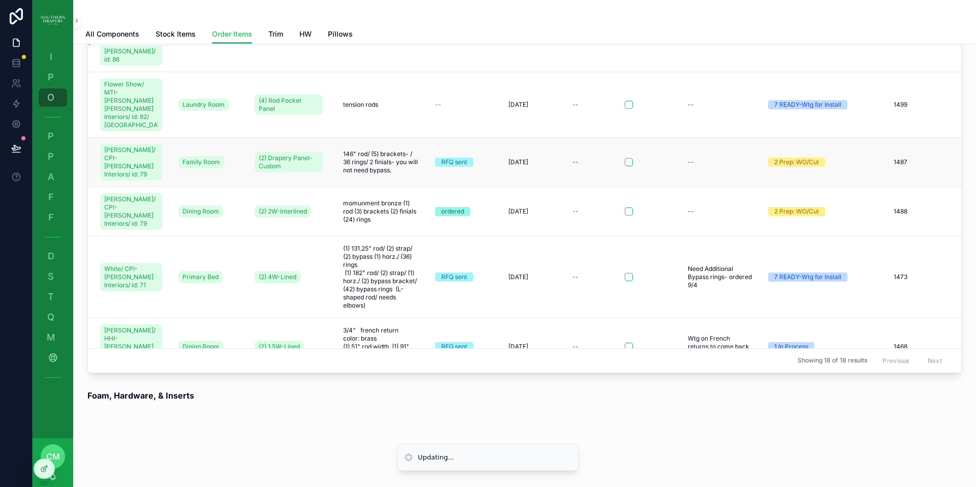
scroll to position [199, 0]
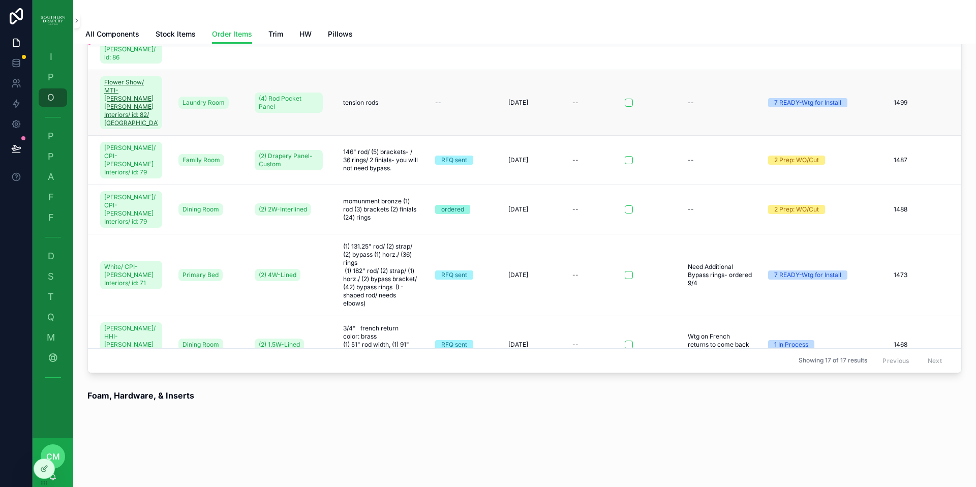
click at [101, 76] on link "Flower Show/ MTI- [PERSON_NAME] [PERSON_NAME] Interiors/ id: 82/ [GEOGRAPHIC_DA…" at bounding box center [131, 102] width 62 height 53
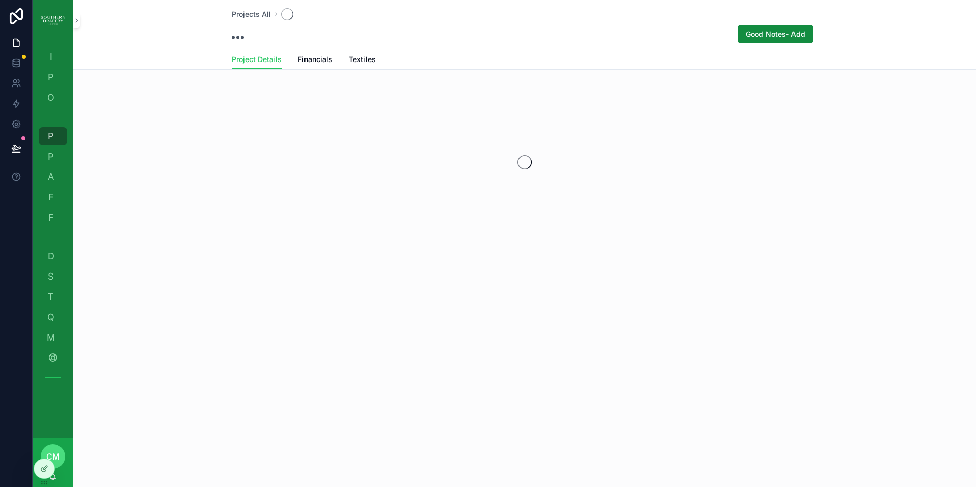
click at [147, 83] on div "scrollable content" at bounding box center [524, 162] width 902 height 161
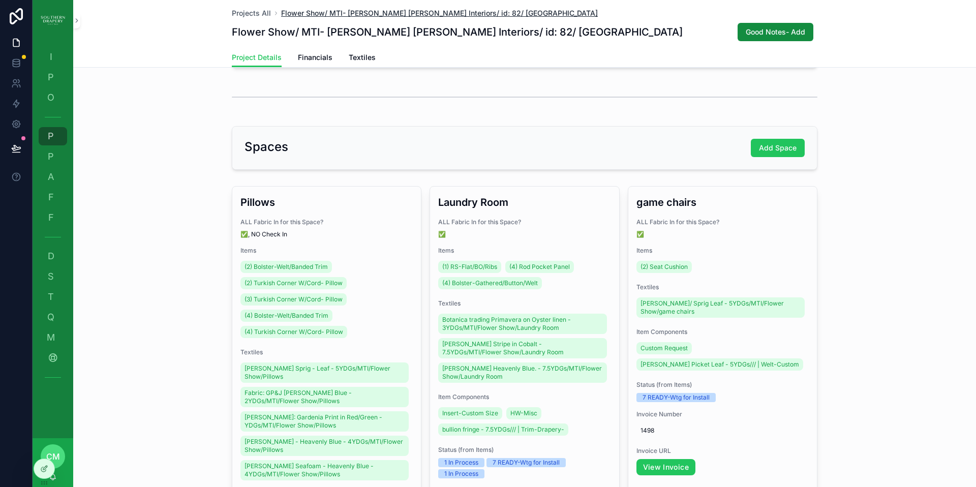
scroll to position [227, 0]
